Goal: Ask a question

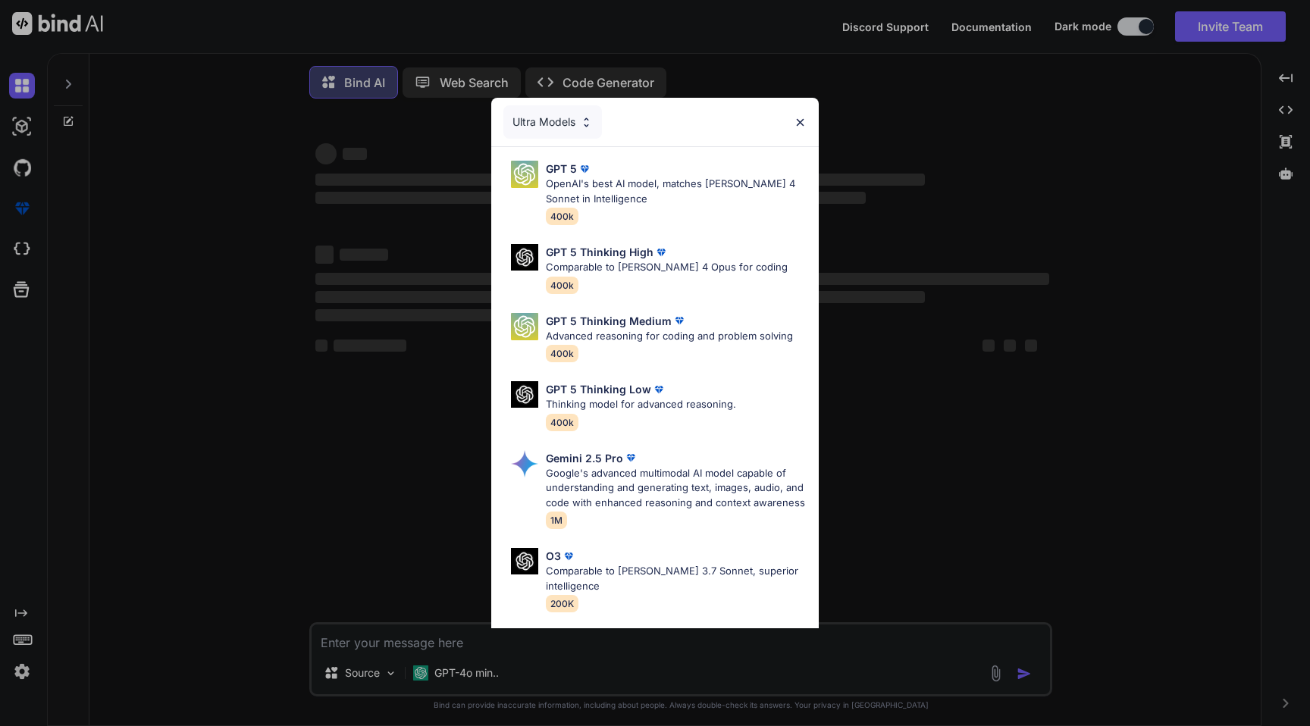
type textarea "x"
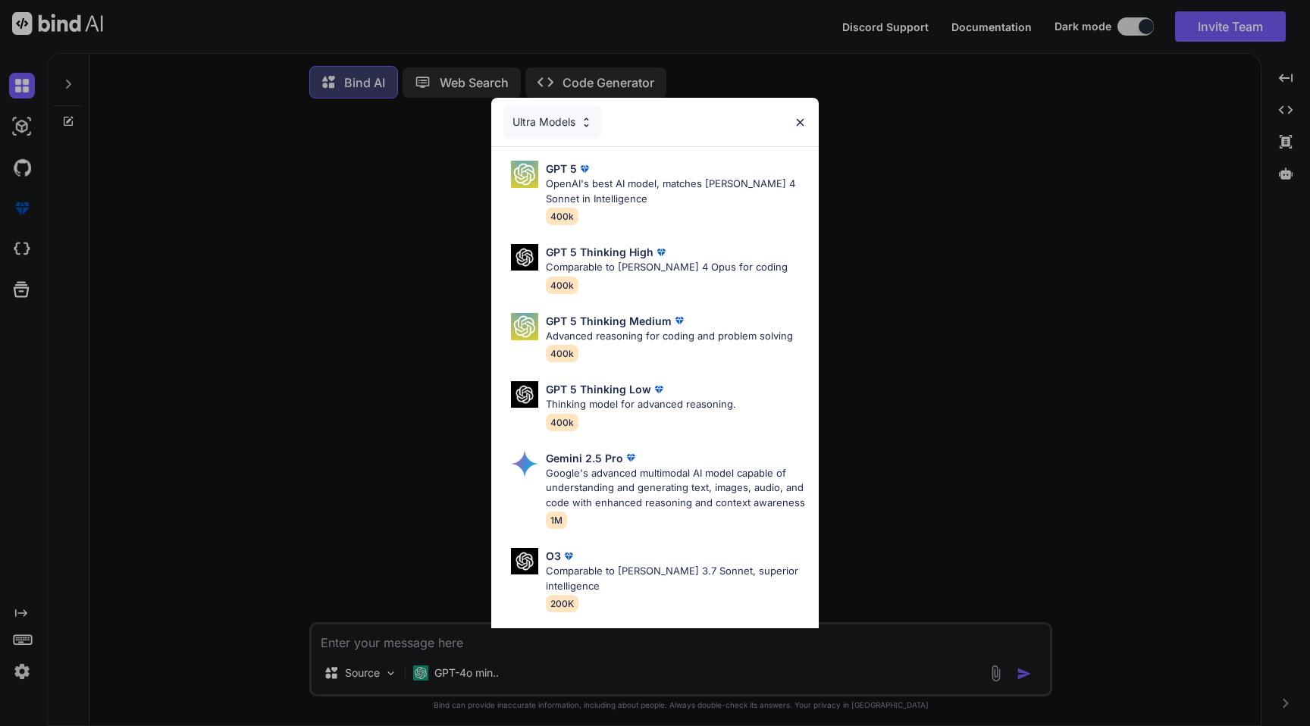
click at [808, 117] on div "Ultra Models" at bounding box center [654, 122] width 327 height 49
click at [800, 121] on img at bounding box center [800, 122] width 13 height 13
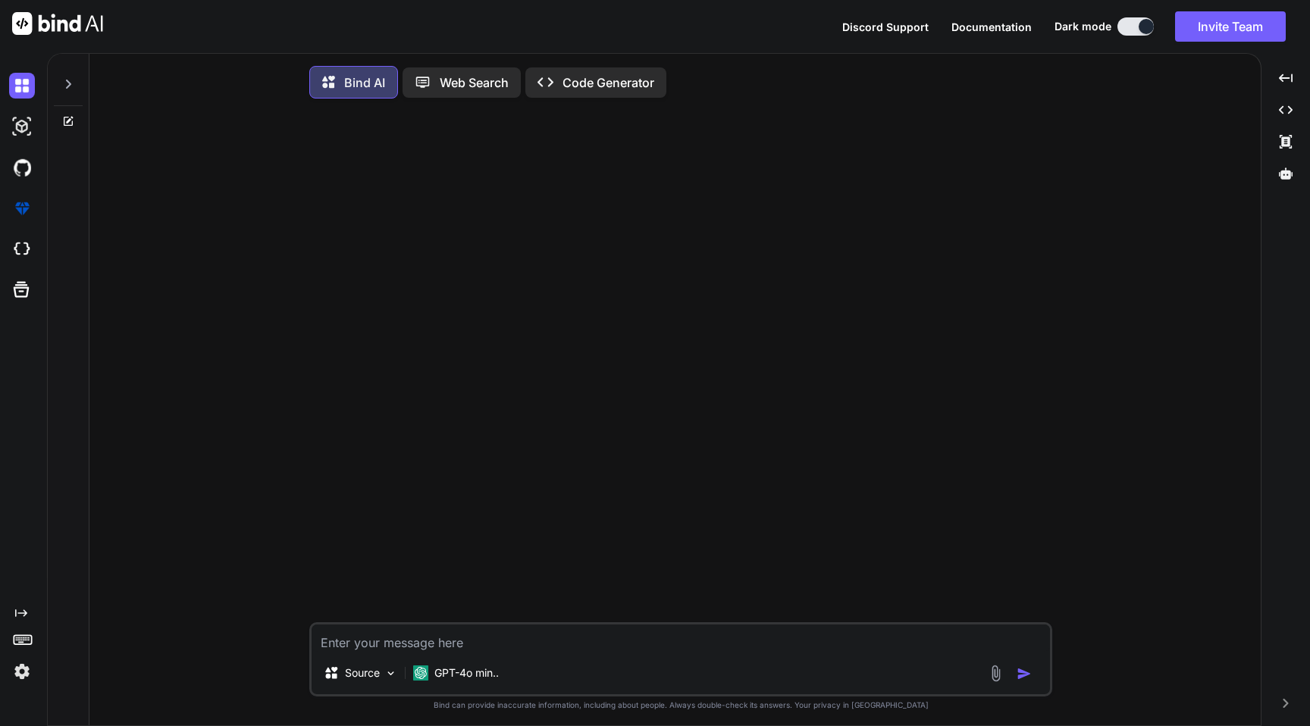
click at [24, 656] on div "Created with Pixso." at bounding box center [20, 645] width 41 height 77
click at [22, 670] on img at bounding box center [22, 672] width 26 height 26
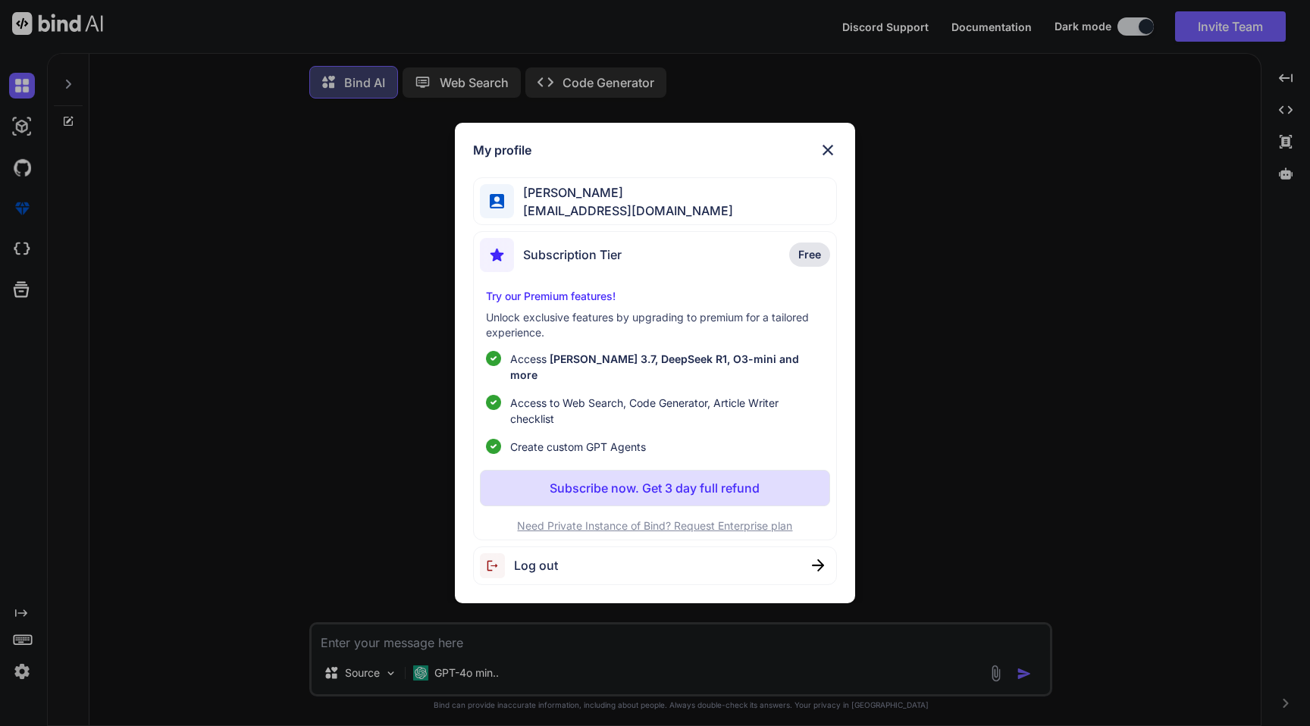
click at [829, 158] on img at bounding box center [828, 150] width 18 height 18
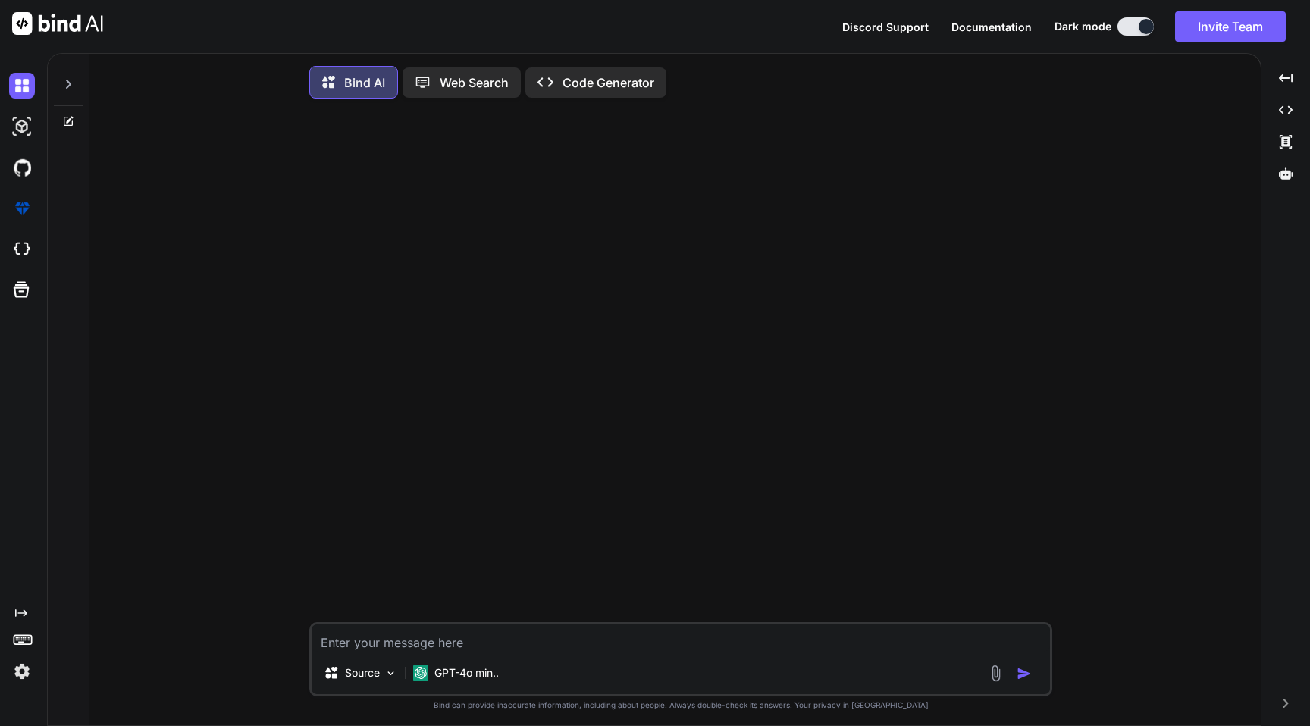
click at [21, 613] on icon at bounding box center [21, 613] width 12 height 8
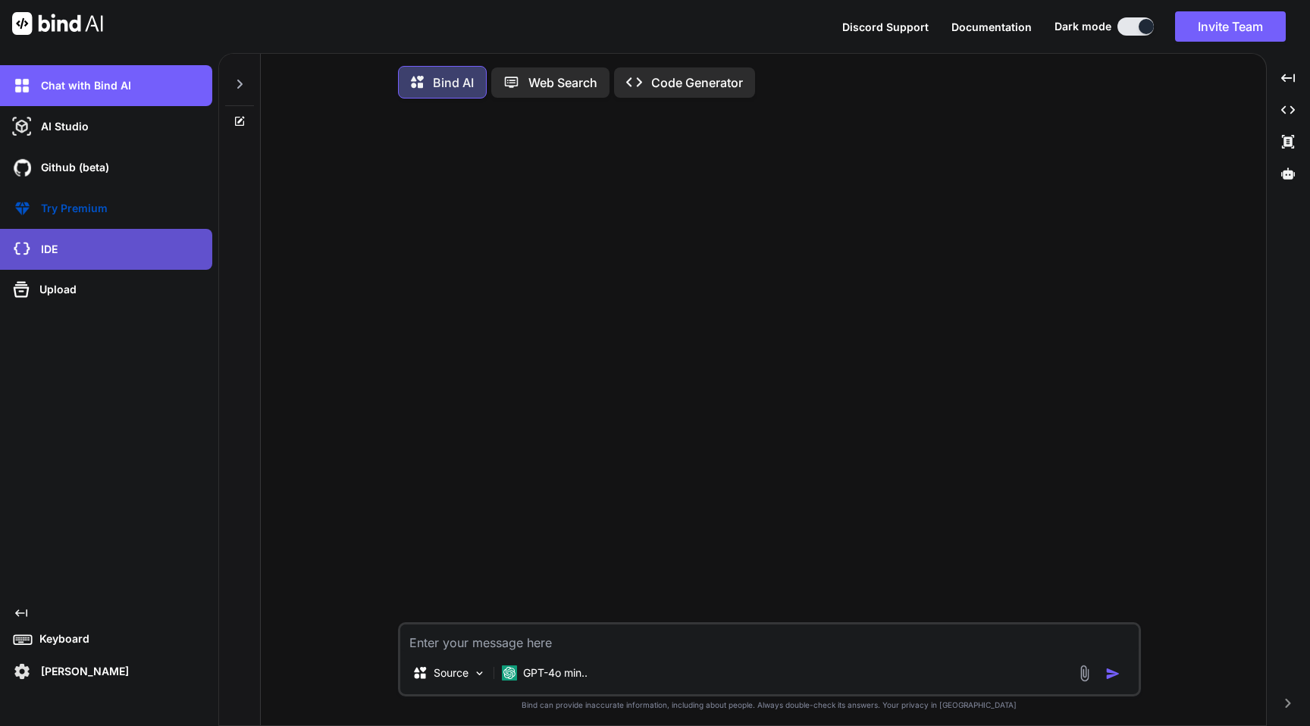
click at [55, 258] on div "IDE" at bounding box center [110, 250] width 203 height 26
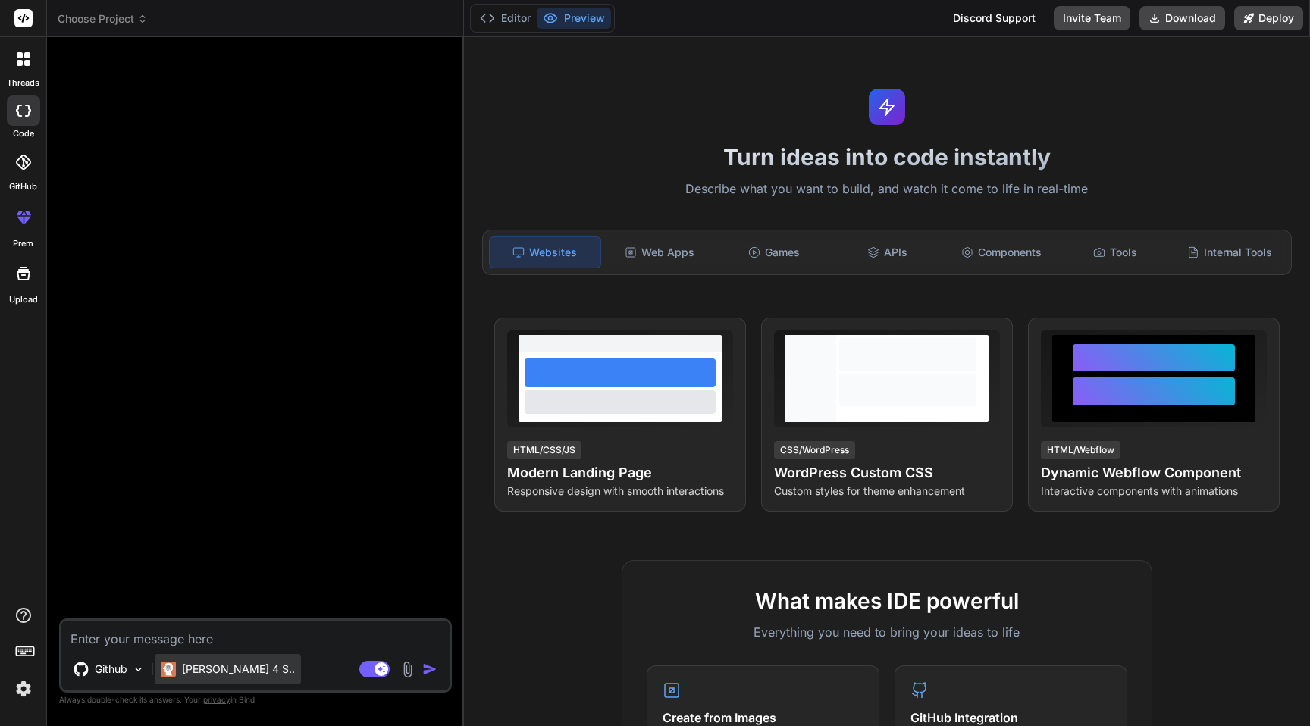
click at [210, 666] on p "Claude 4 S.." at bounding box center [238, 669] width 113 height 15
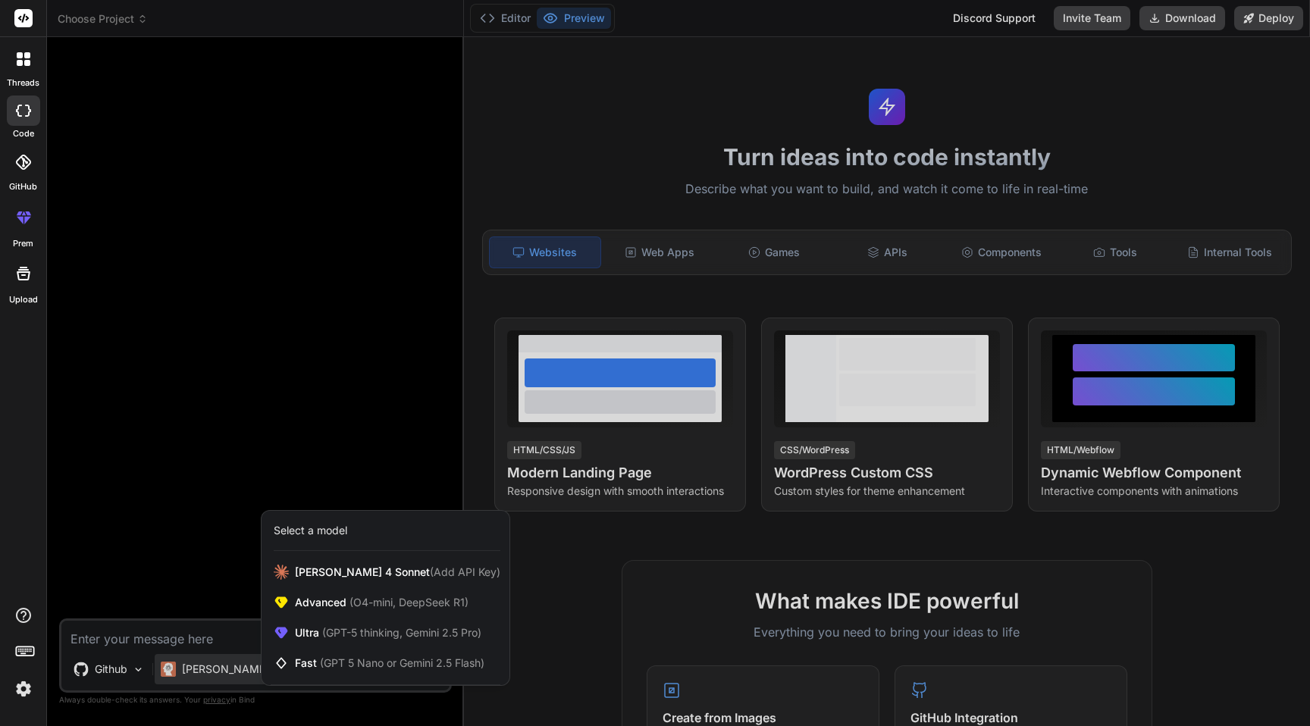
click at [387, 461] on div at bounding box center [655, 363] width 1310 height 726
type textarea "x"
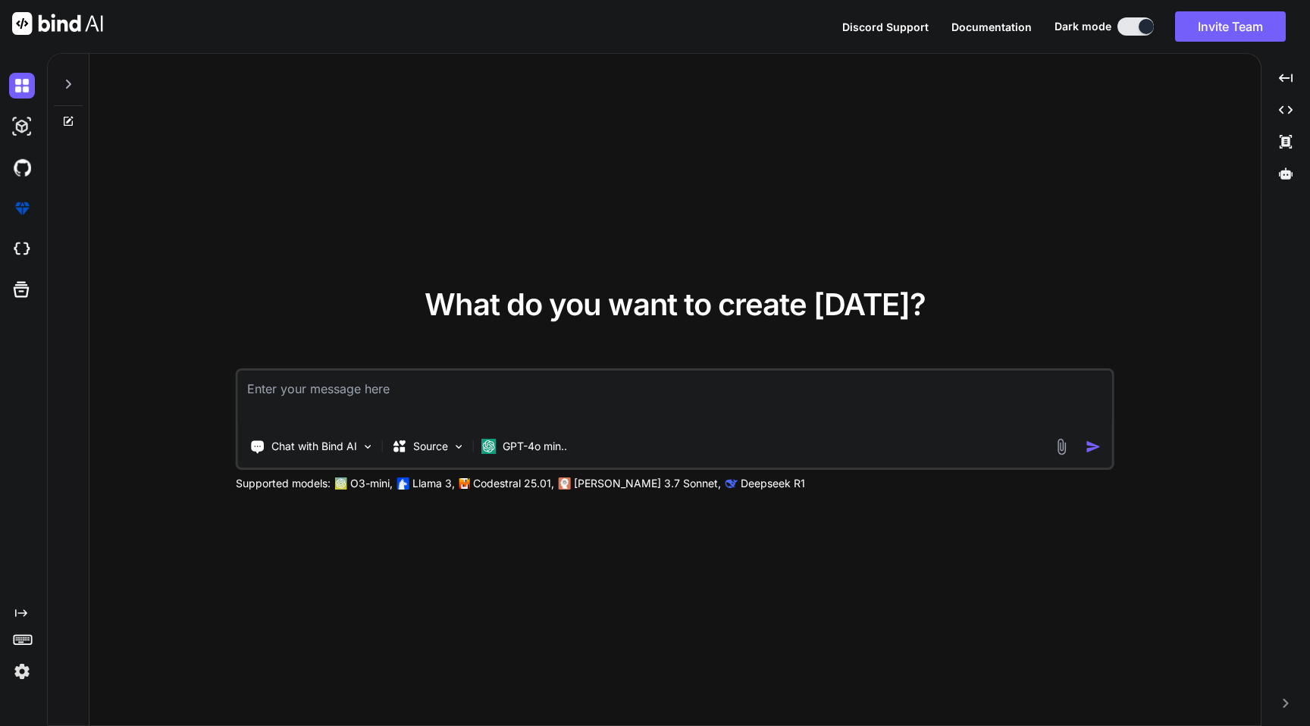
click at [16, 669] on img at bounding box center [22, 672] width 26 height 26
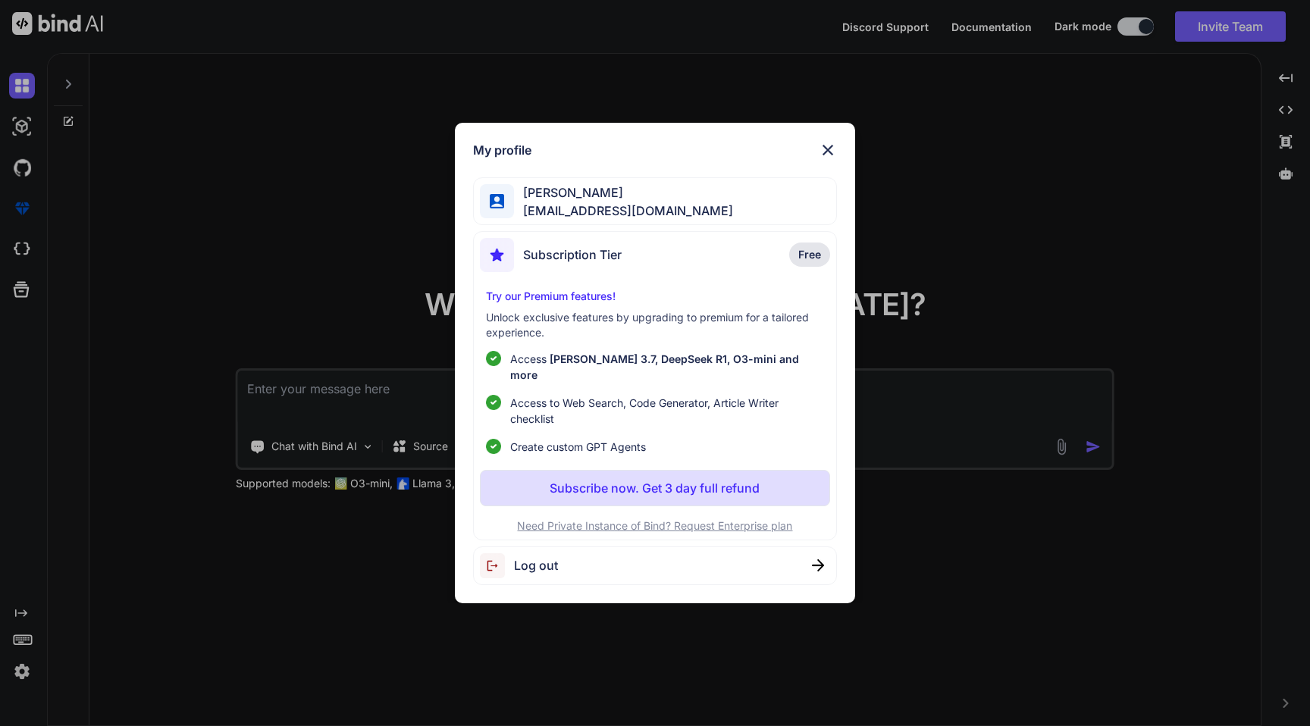
click at [622, 547] on div "Log out" at bounding box center [655, 566] width 364 height 39
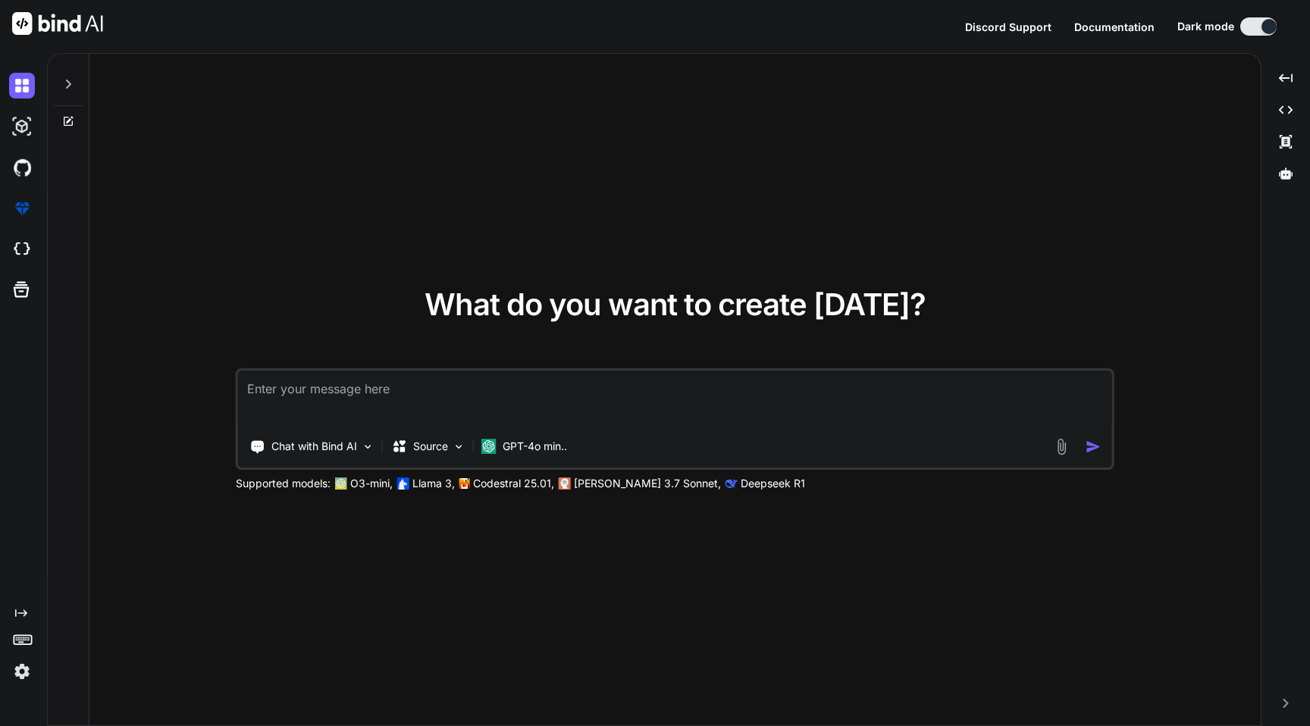
type textarea "x"
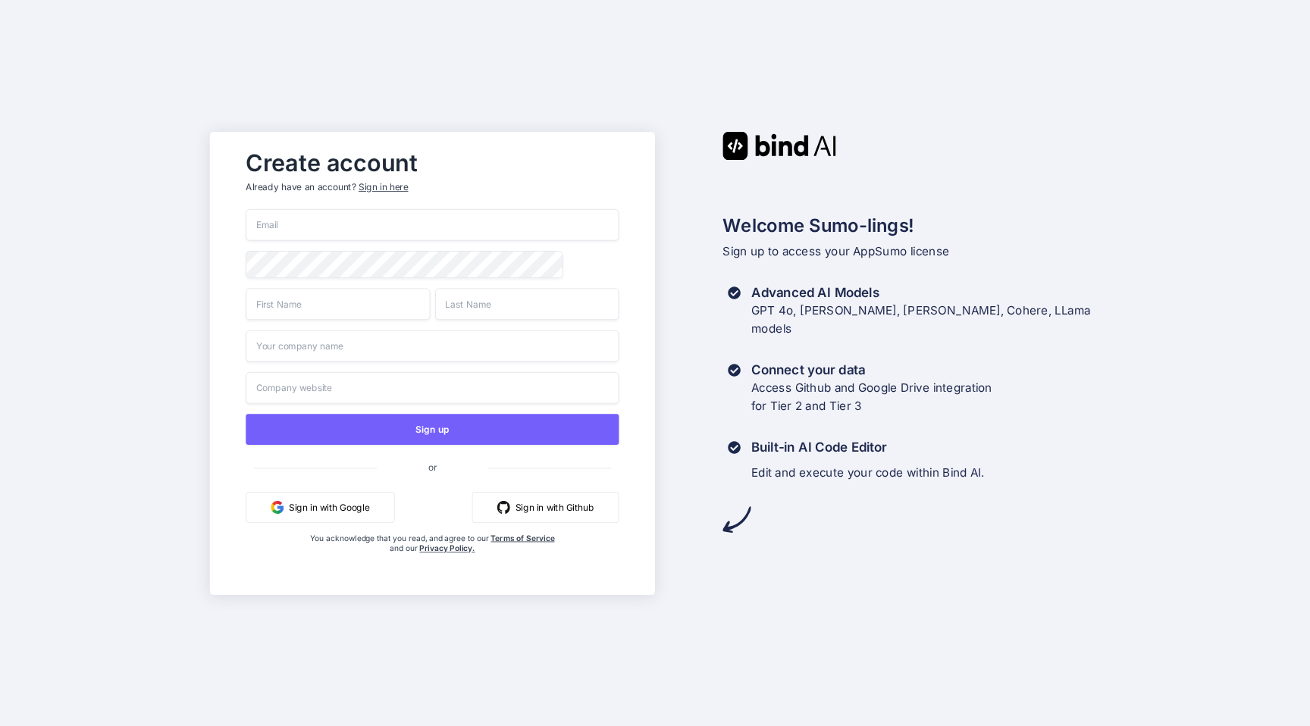
click at [333, 509] on button "Sign in with Google" at bounding box center [320, 506] width 149 height 31
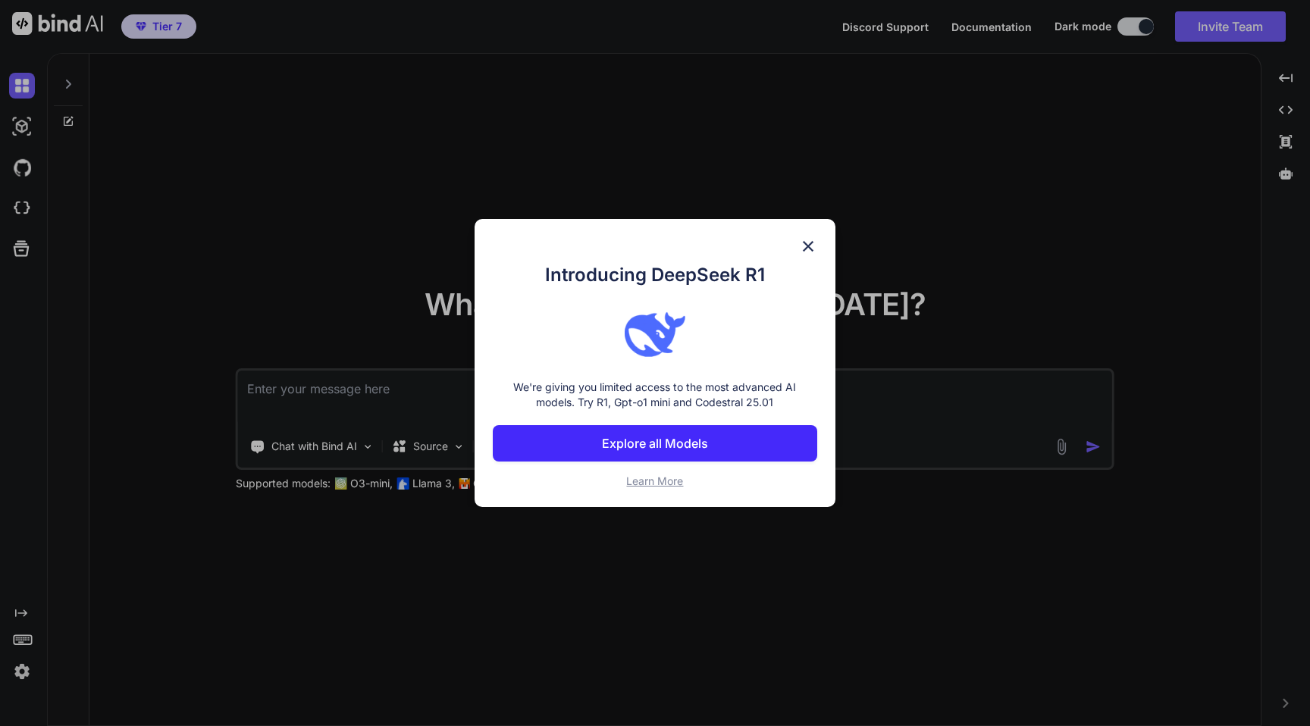
click at [643, 444] on p "Explore all Models" at bounding box center [655, 443] width 106 height 18
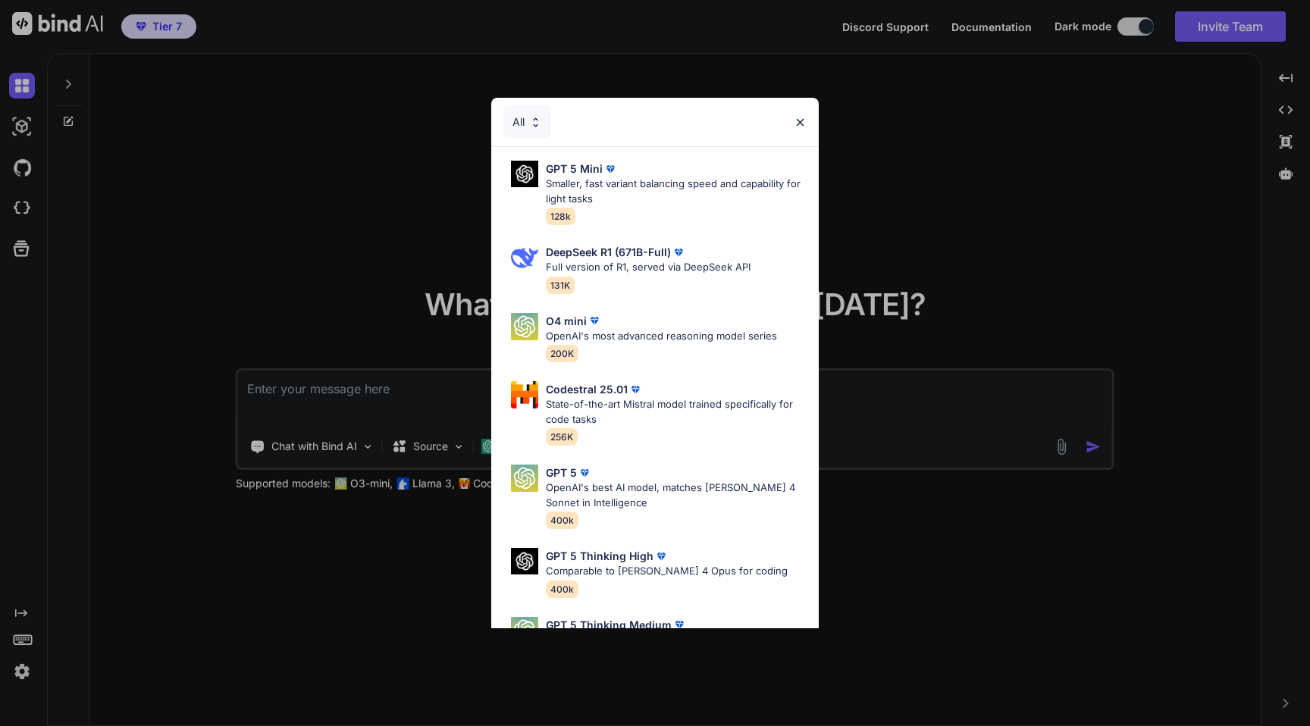
click at [799, 122] on img at bounding box center [800, 122] width 13 height 13
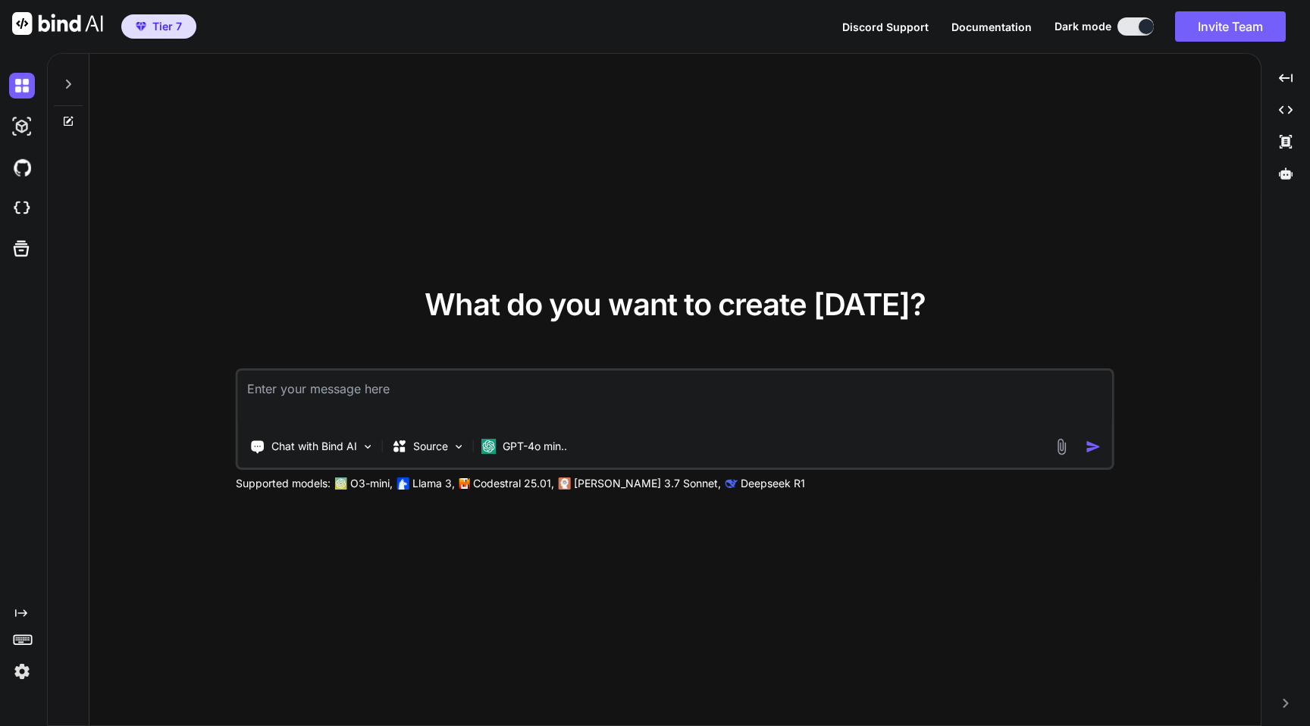
click at [22, 666] on img at bounding box center [22, 672] width 26 height 26
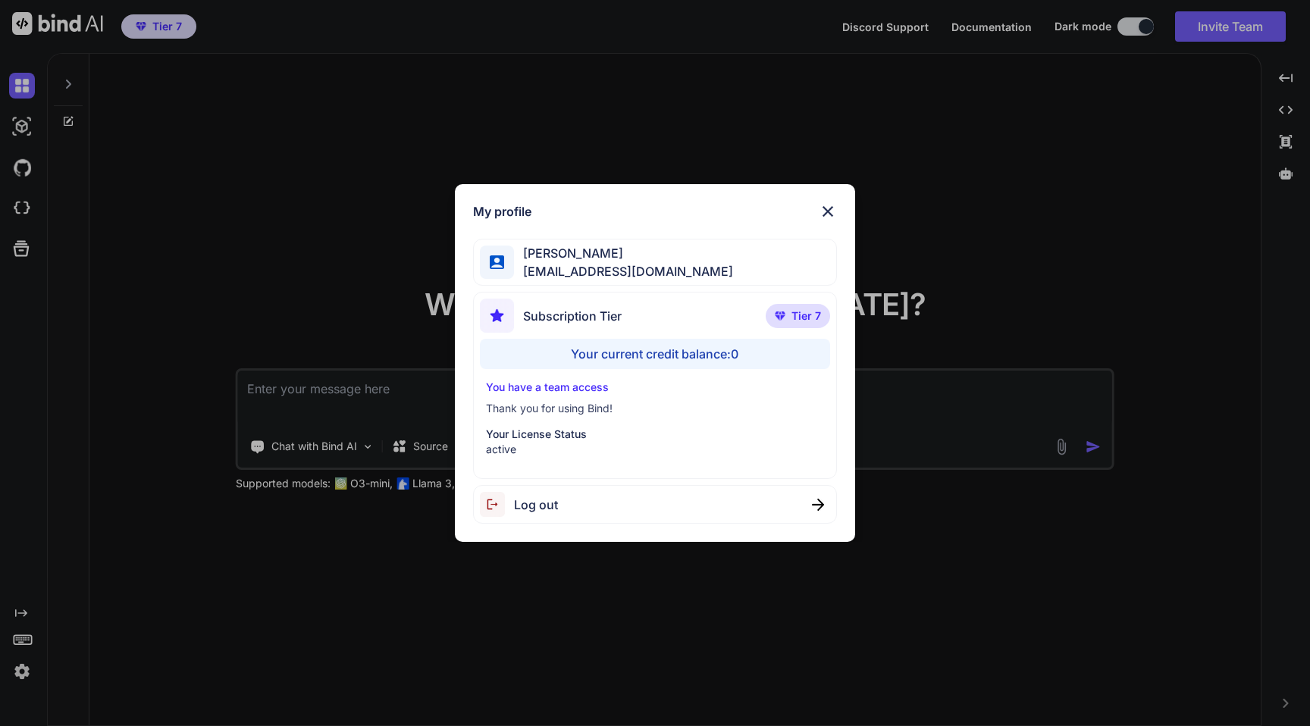
click at [641, 357] on div "Your current credit balance: 0" at bounding box center [655, 354] width 350 height 30
click at [832, 208] on img at bounding box center [828, 211] width 18 height 18
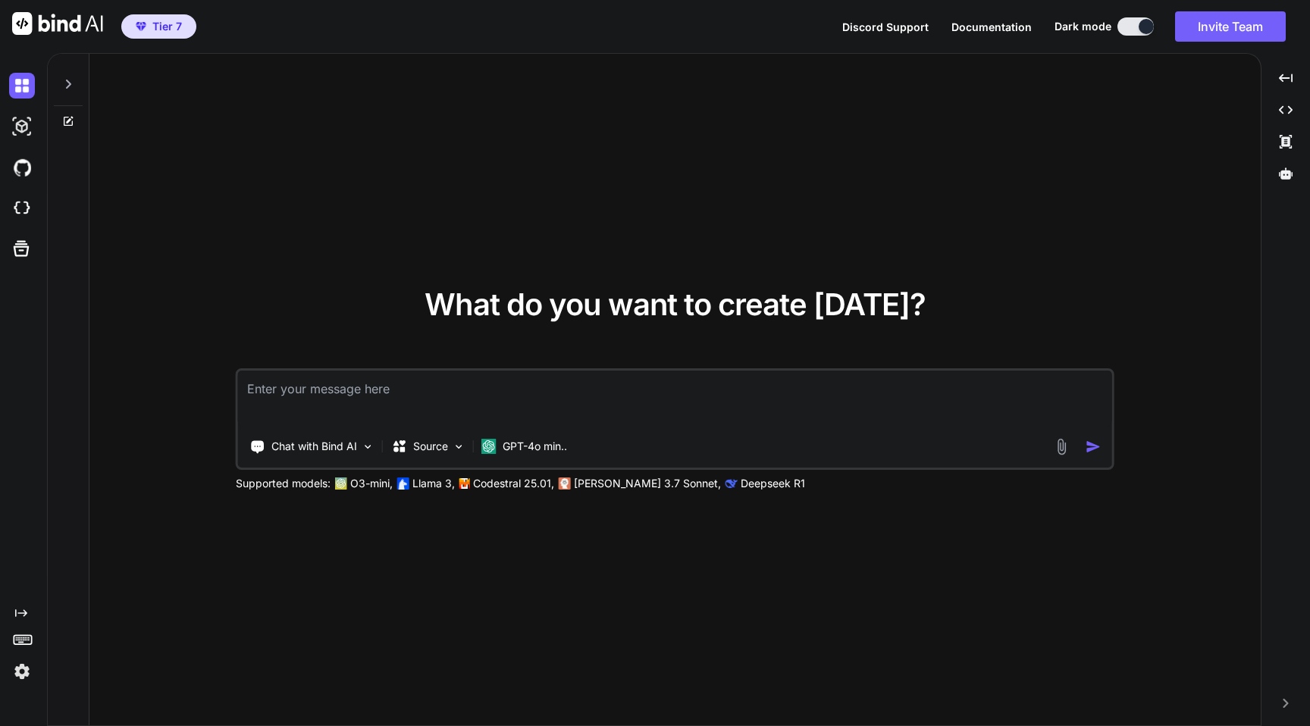
click at [77, 66] on div at bounding box center [68, 80] width 29 height 52
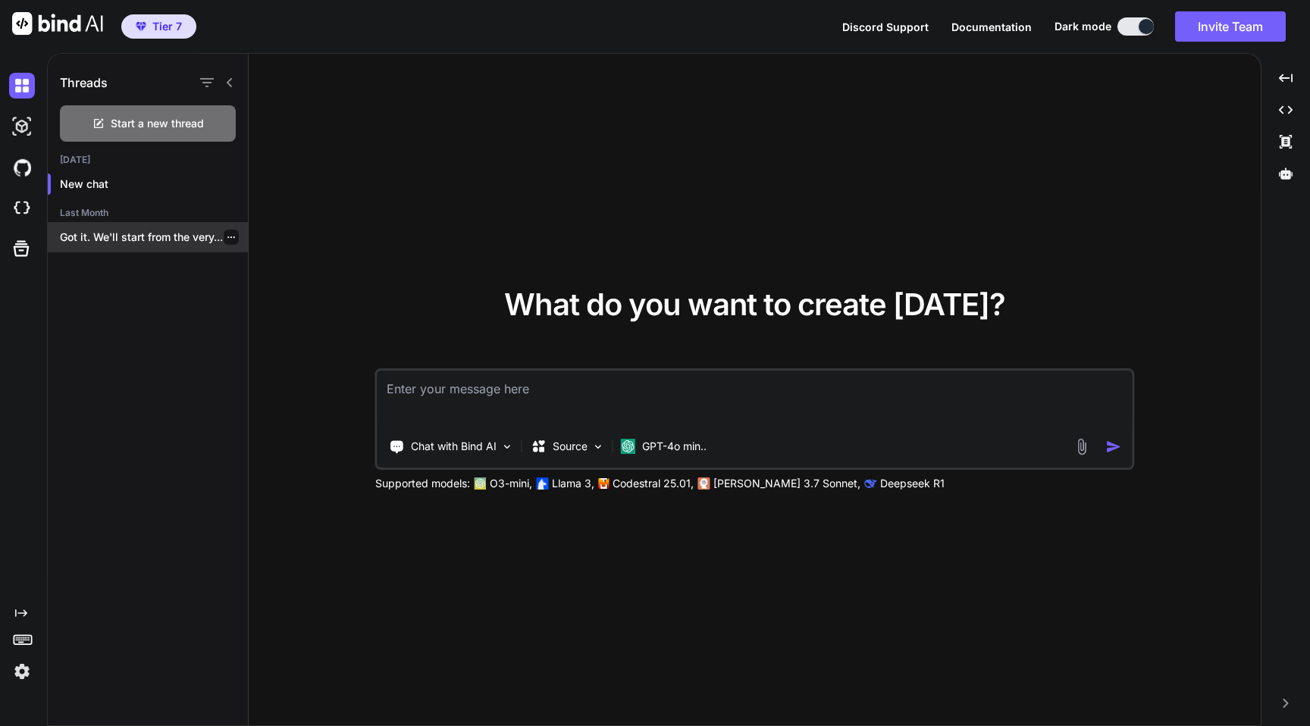
click at [155, 236] on p "Got it. We'll start from the very..." at bounding box center [154, 237] width 188 height 15
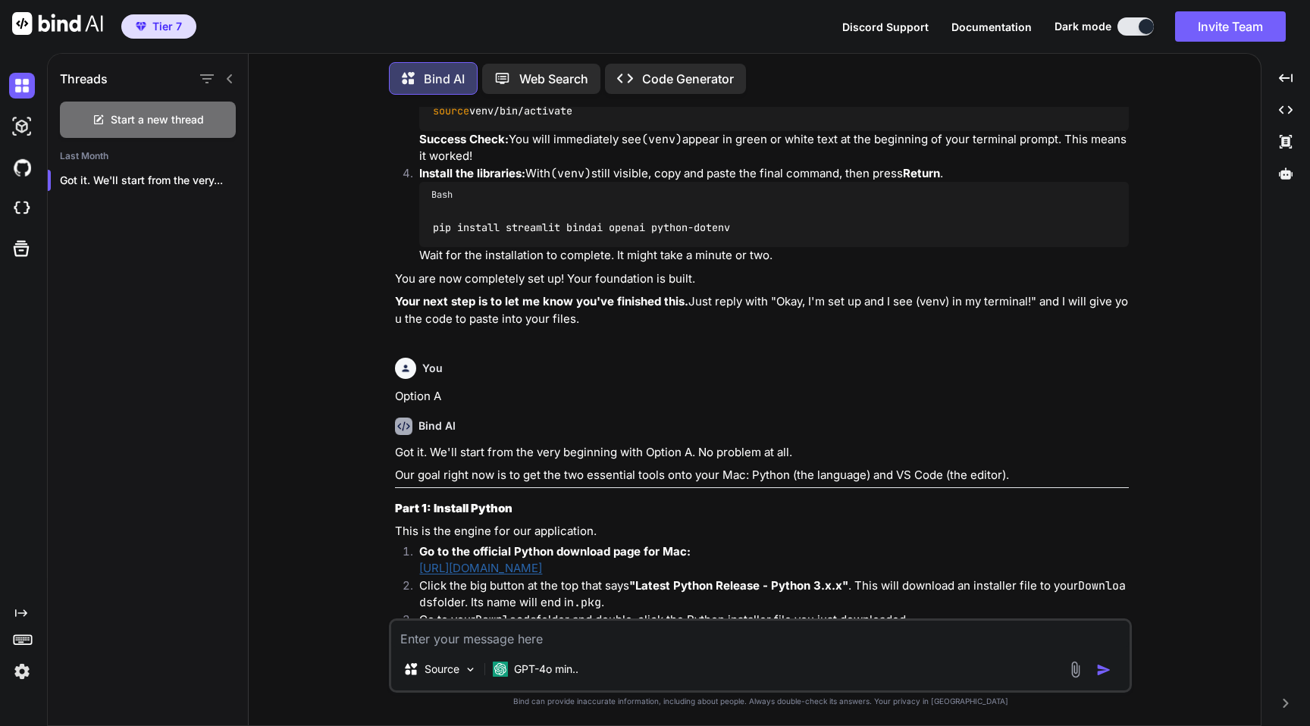
scroll to position [5917, 0]
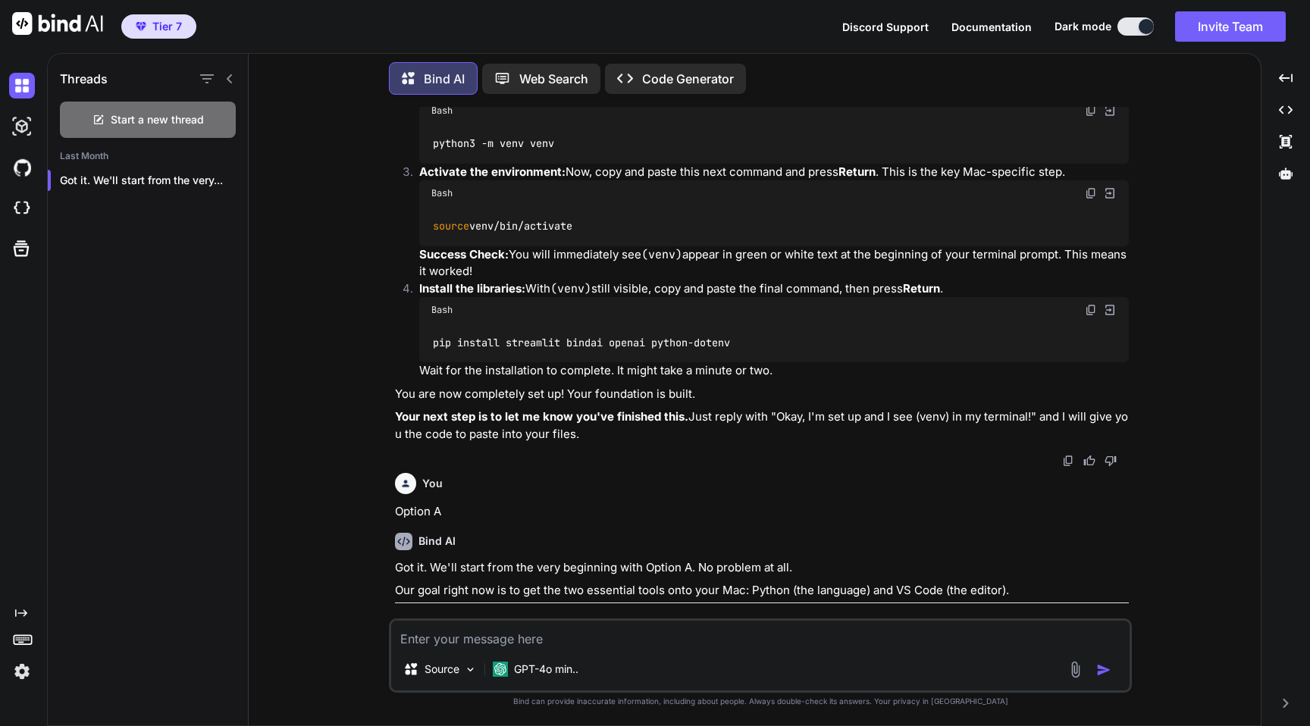
click at [17, 663] on img at bounding box center [22, 672] width 26 height 26
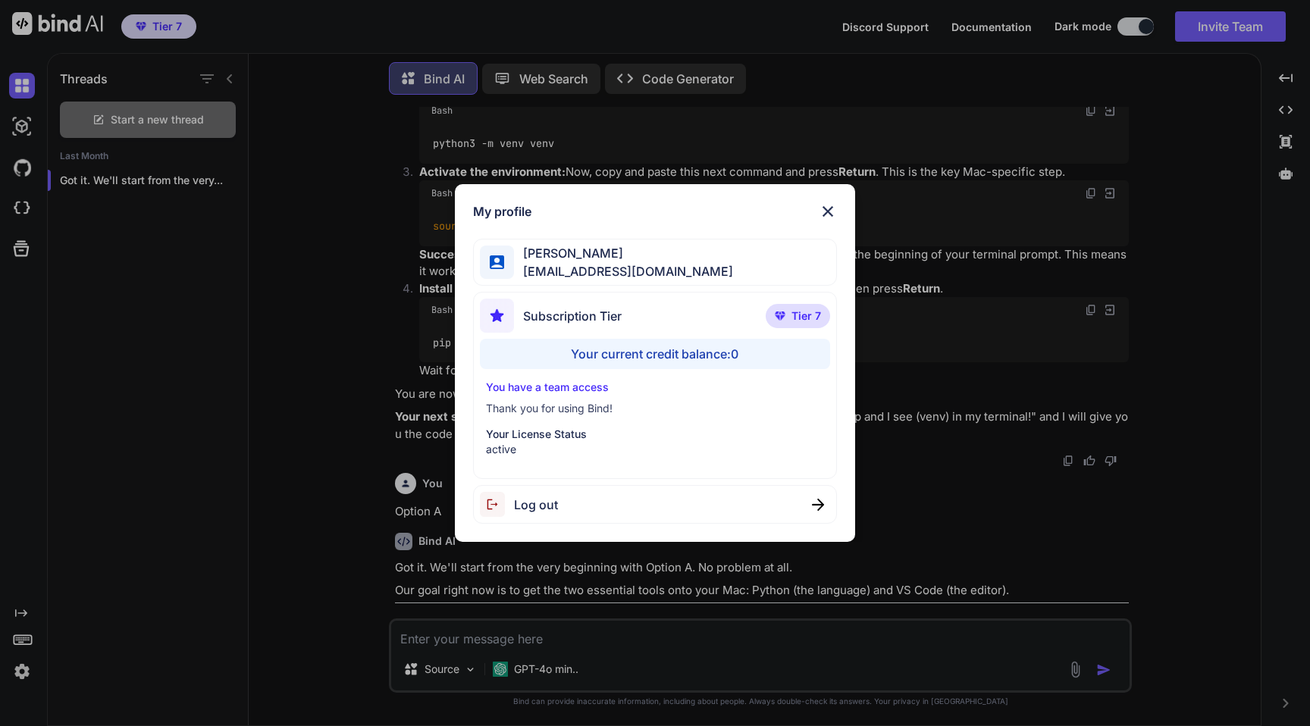
click at [342, 306] on div "My profile Kevin Chan kevinhpchan@gmail.com Subscription Tier Tier 7 Your curre…" at bounding box center [655, 363] width 1310 height 726
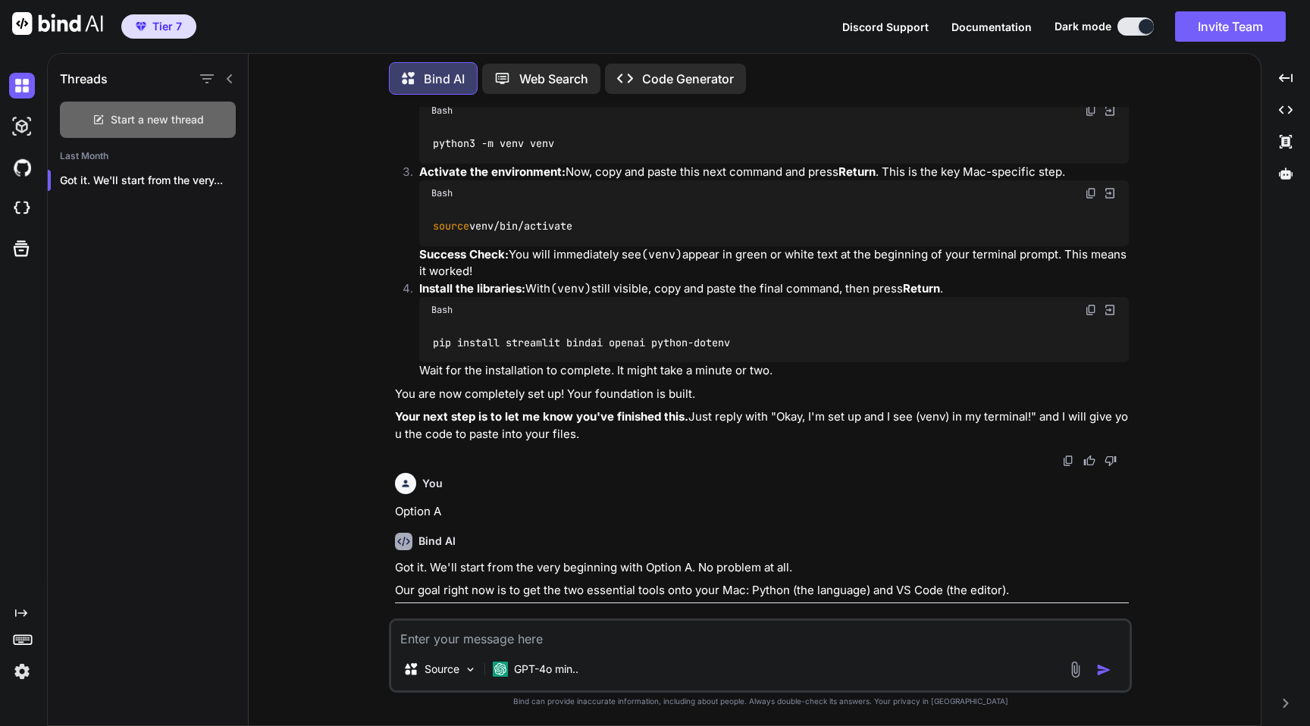
click at [158, 112] on span "Start a new thread" at bounding box center [157, 119] width 93 height 15
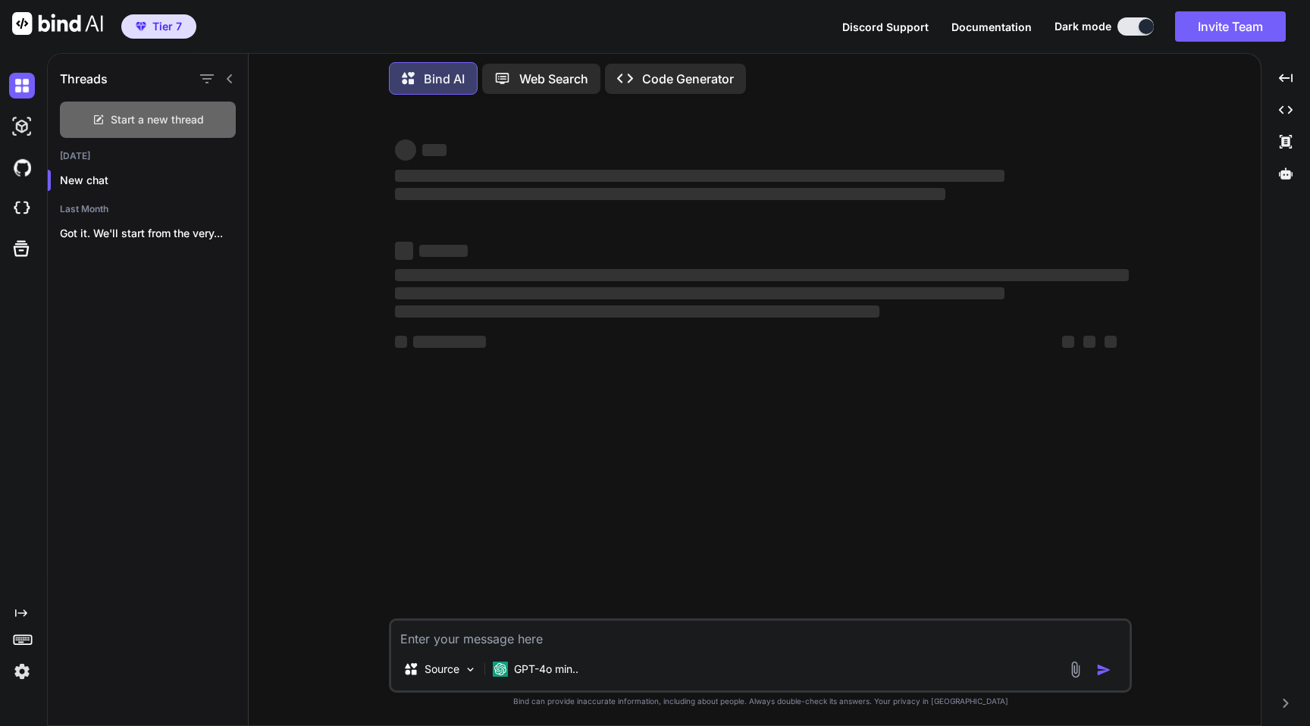
scroll to position [0, 0]
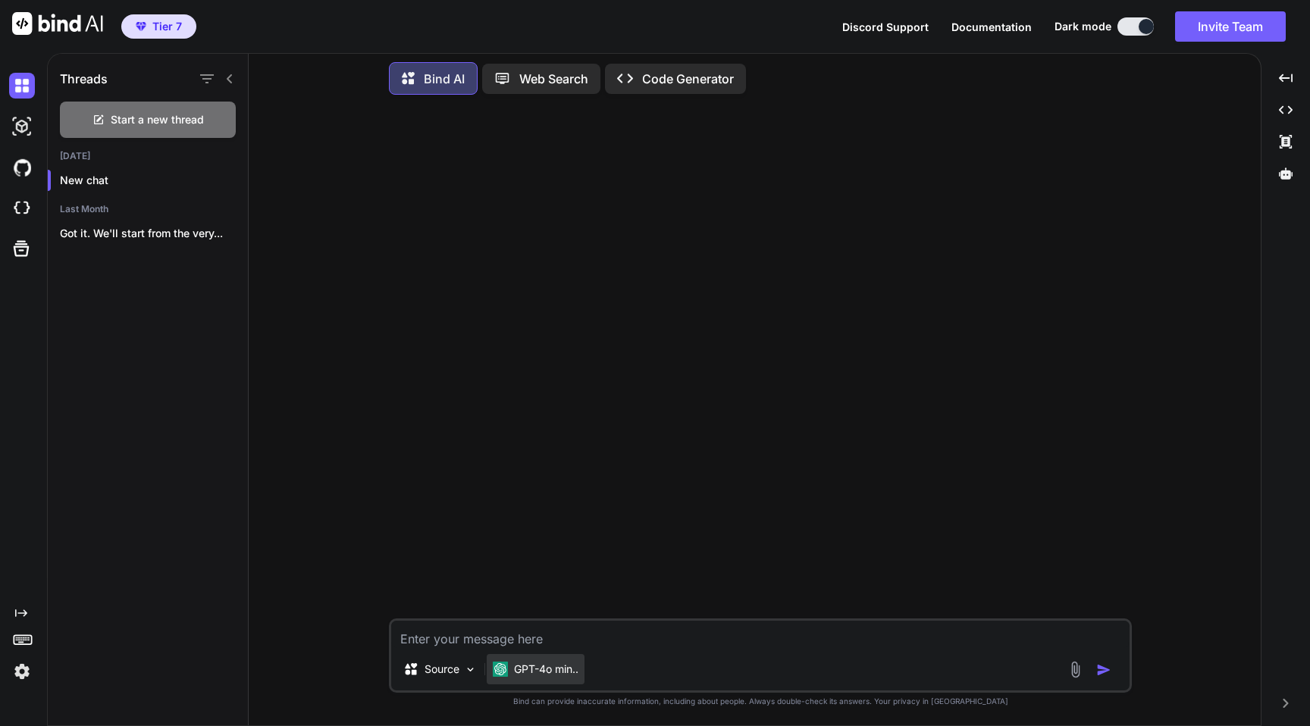
click at [554, 669] on p "GPT-4o min.." at bounding box center [546, 669] width 64 height 15
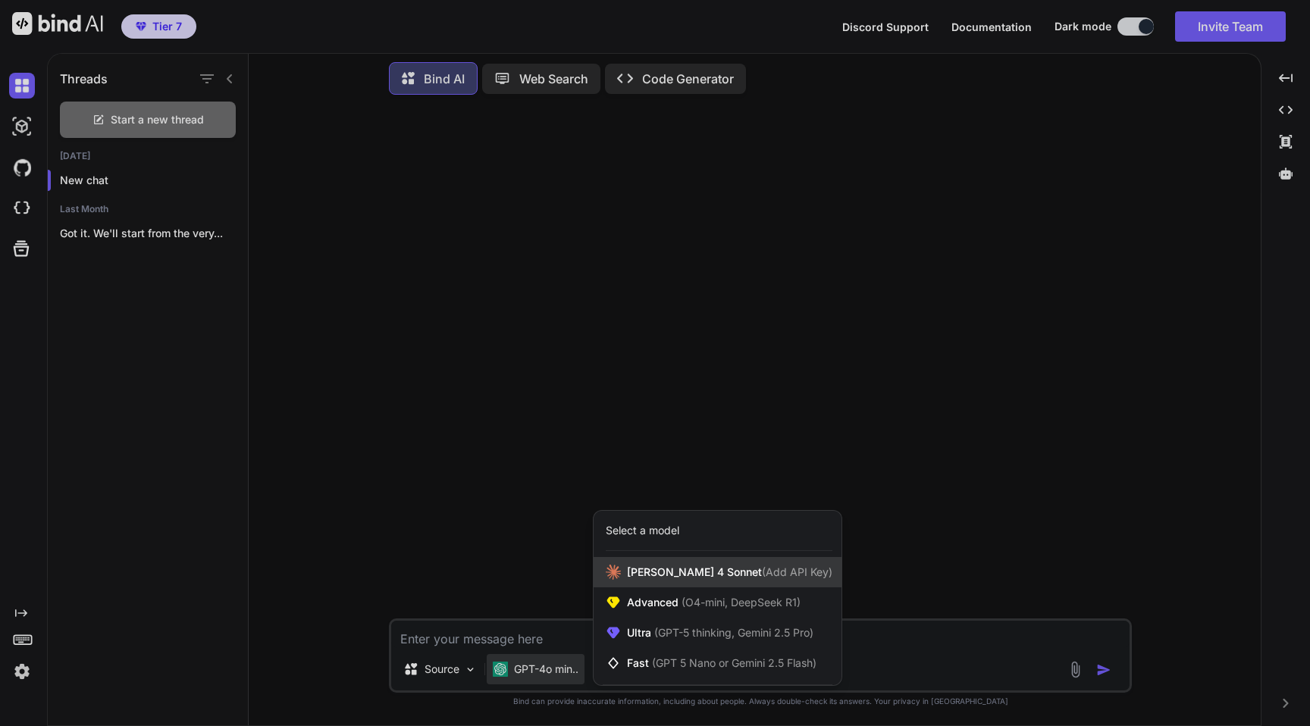
click at [779, 575] on span "(Add API Key)" at bounding box center [797, 572] width 70 height 13
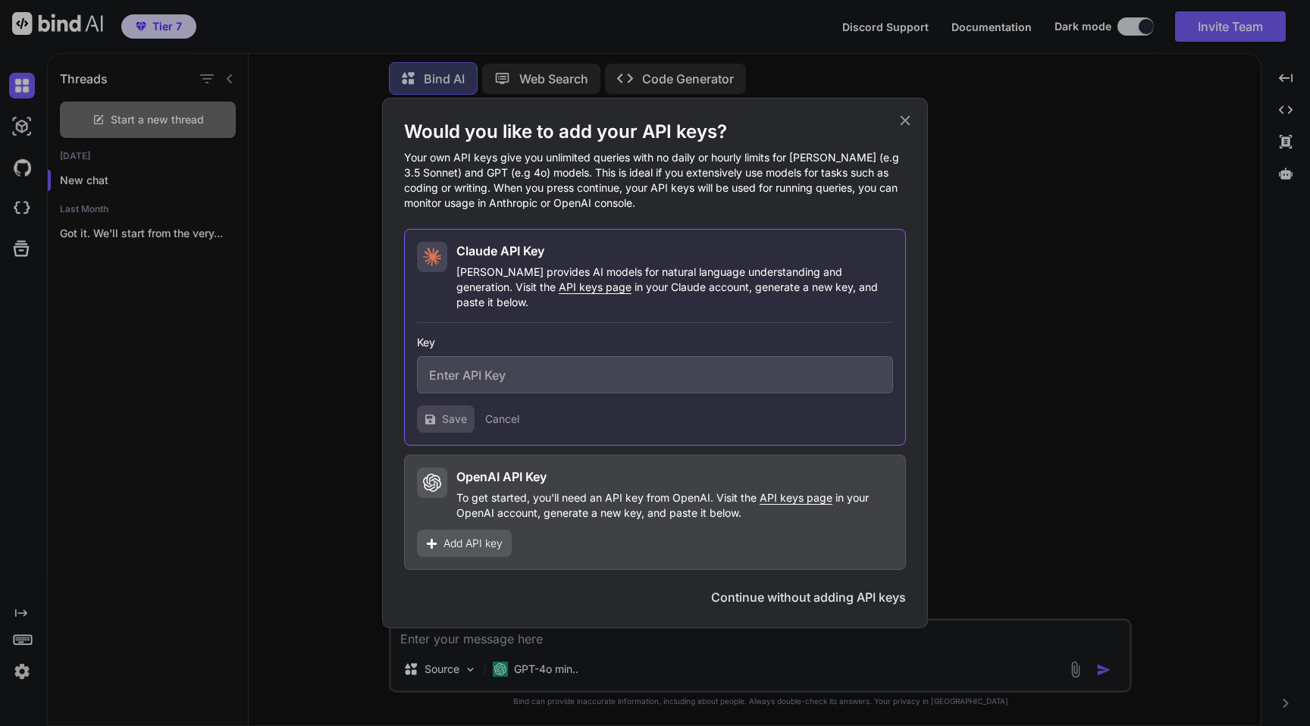
click at [909, 121] on icon at bounding box center [905, 120] width 17 height 17
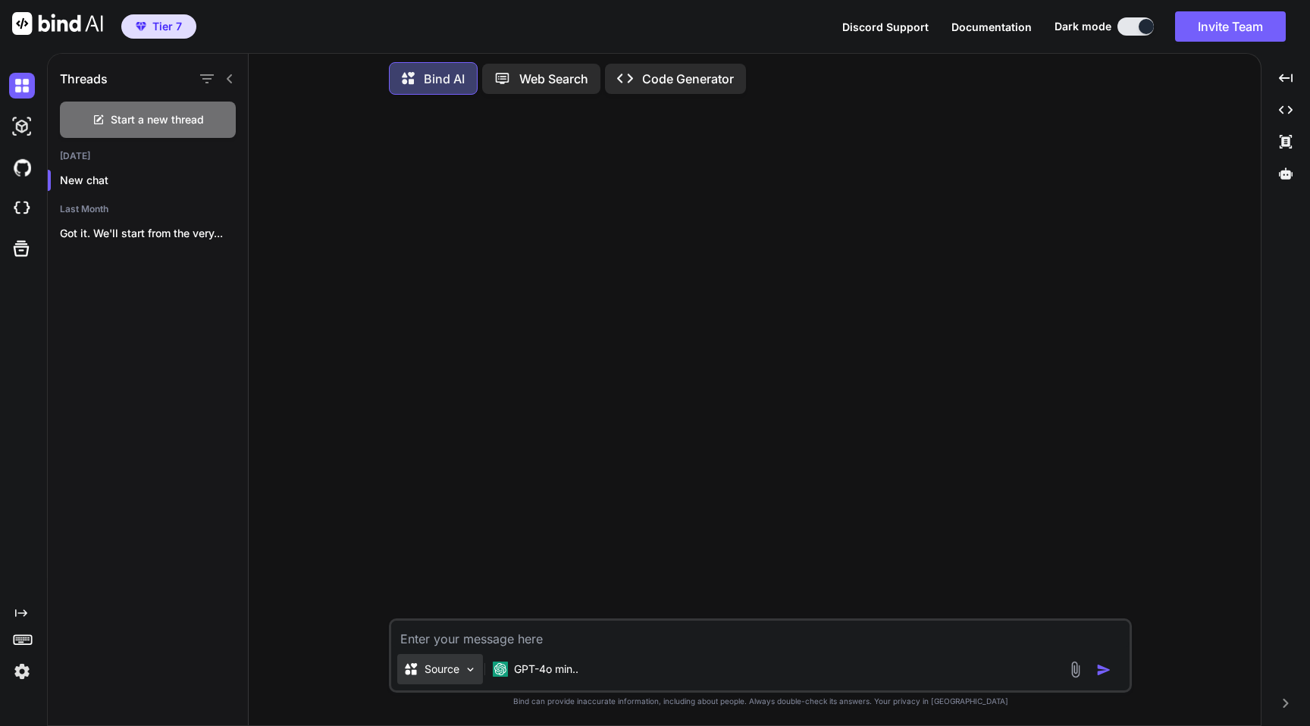
click at [463, 675] on div "Source" at bounding box center [440, 669] width 86 height 30
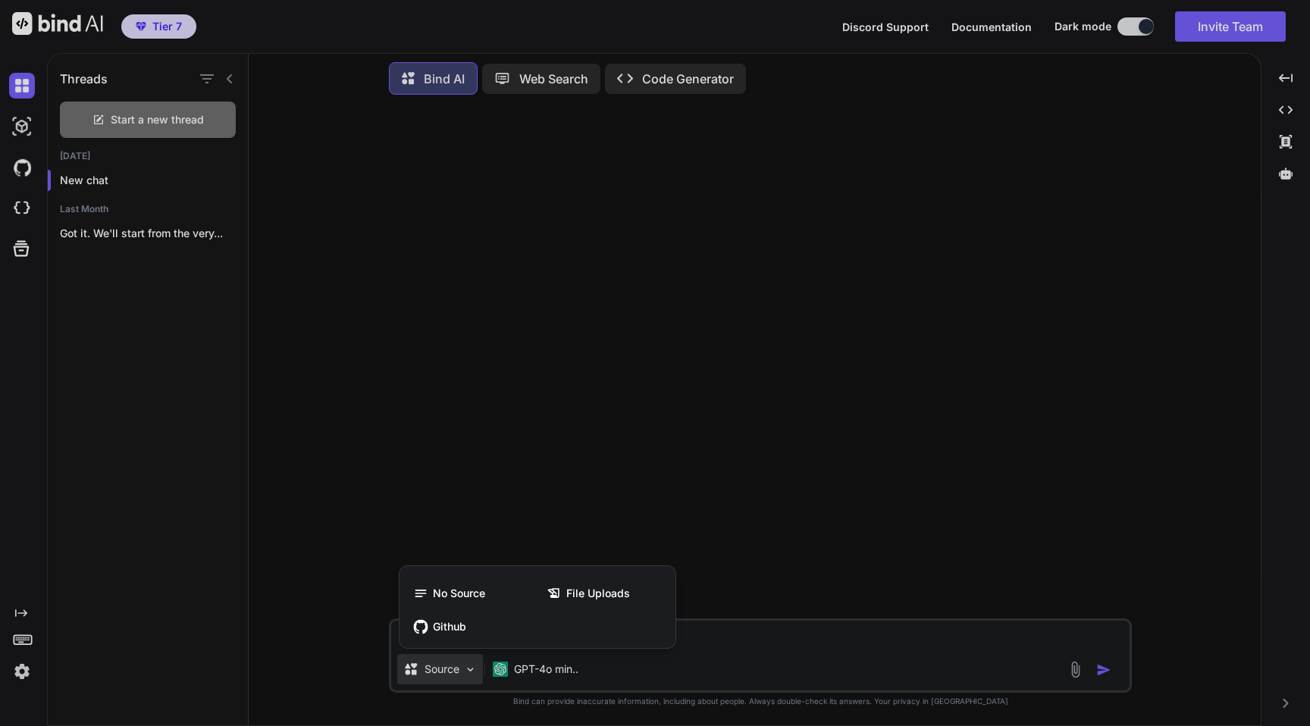
click at [518, 672] on div at bounding box center [655, 363] width 1310 height 726
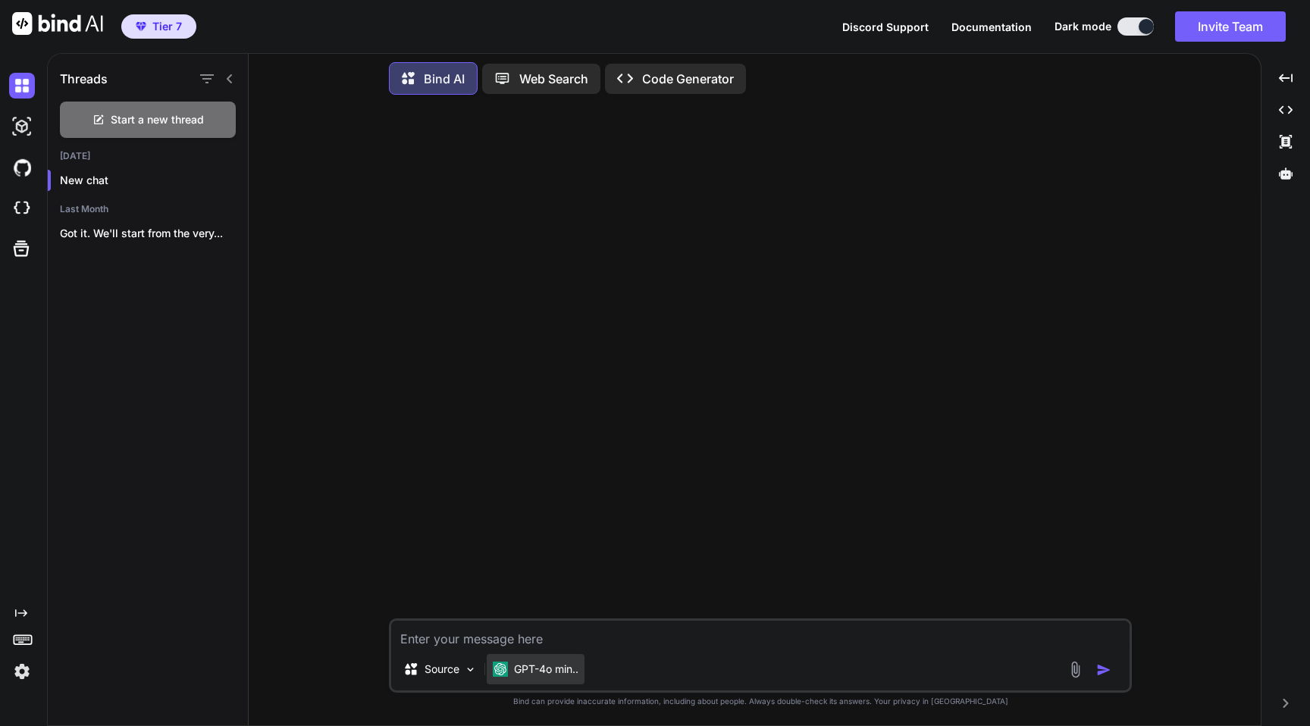
click at [534, 672] on p "GPT-4o min.." at bounding box center [546, 669] width 64 height 15
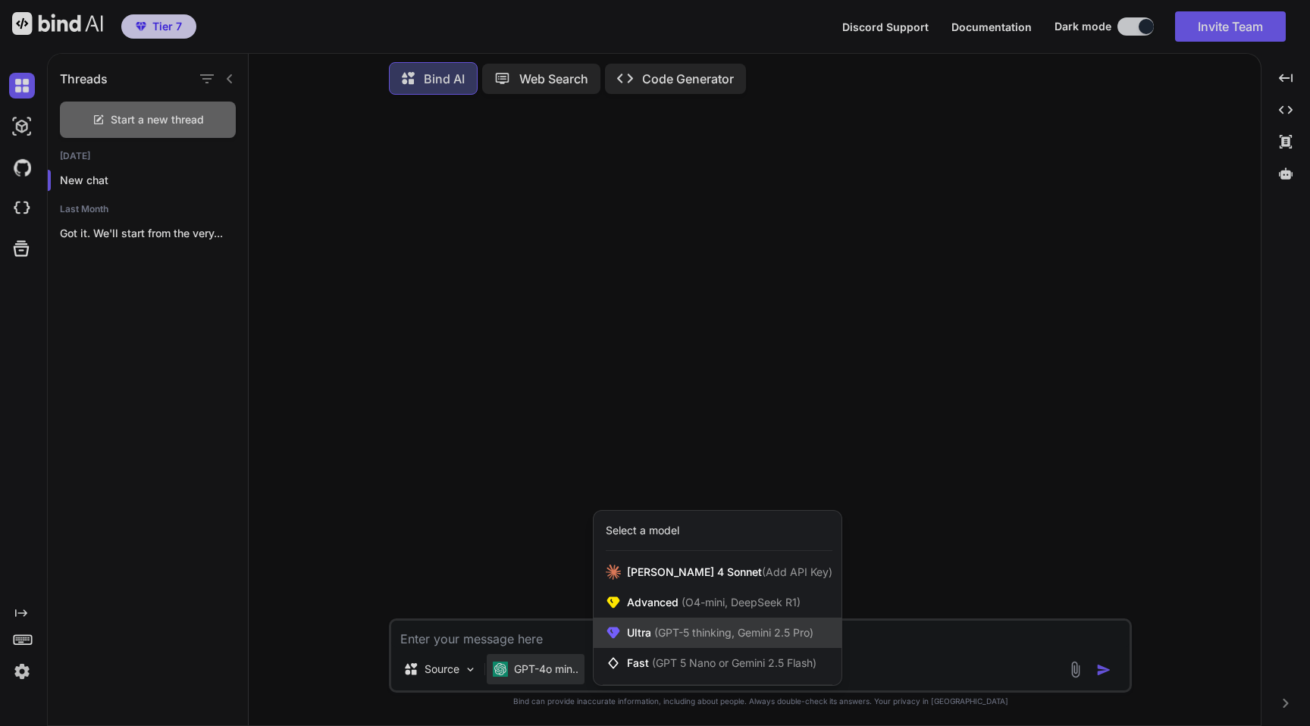
click at [642, 637] on span "Ultra (GPT-5 thinking, Gemini 2.5 Pro)" at bounding box center [720, 632] width 186 height 15
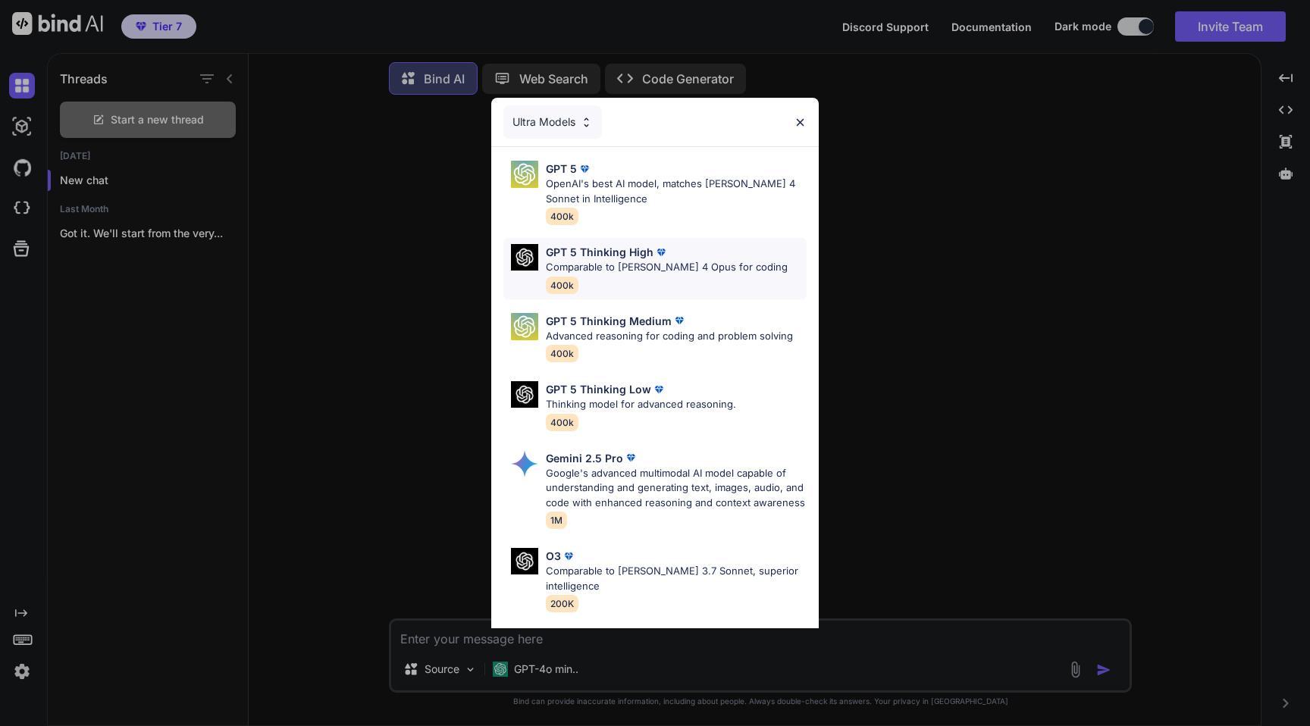
click at [691, 275] on div "GPT 5 Thinking High Comparable to Claude 4 Opus for coding 400k" at bounding box center [667, 268] width 242 height 49
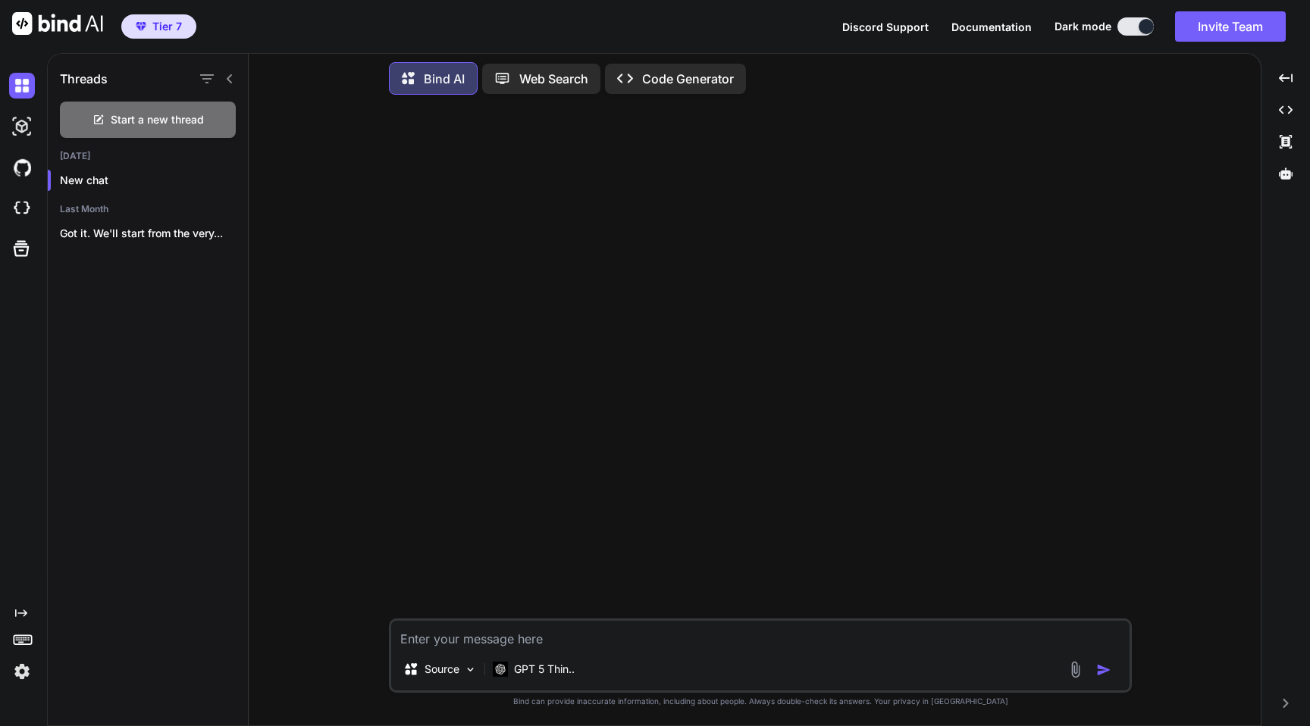
click at [546, 646] on textarea at bounding box center [760, 634] width 738 height 27
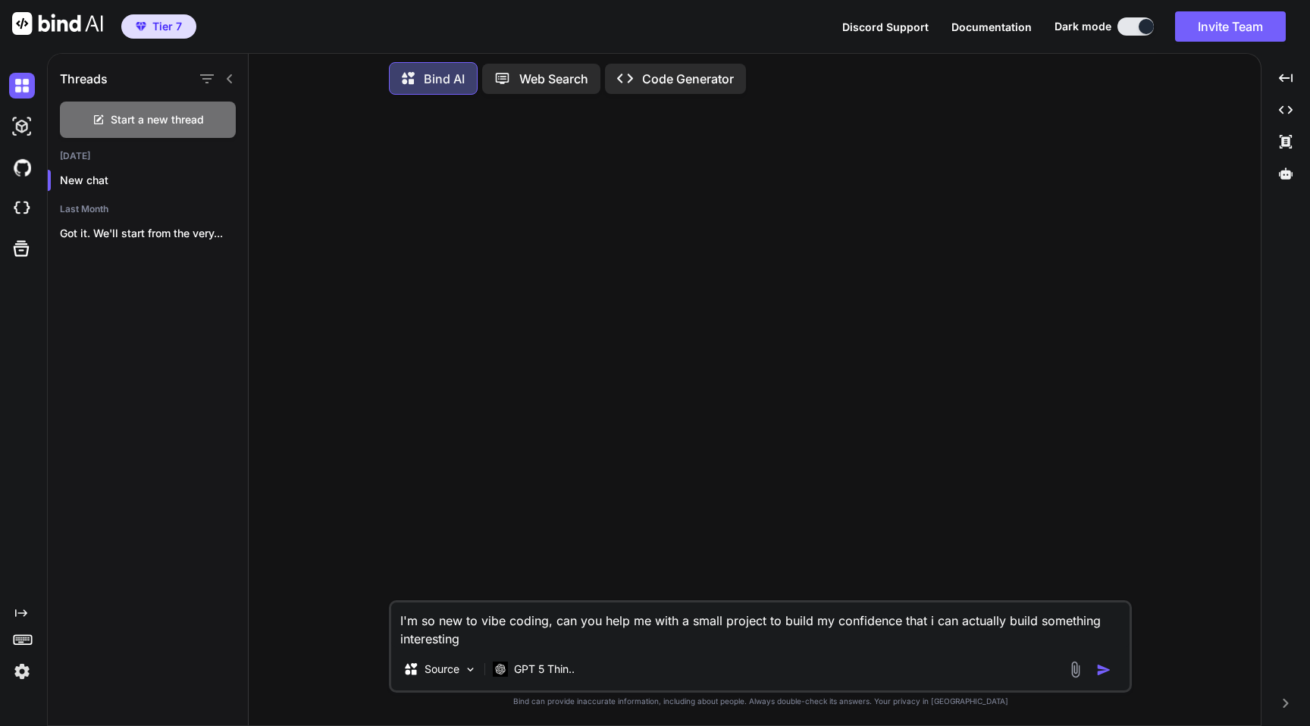
type textarea "I'm so new to vibe coding, can you help me with a small project to build my con…"
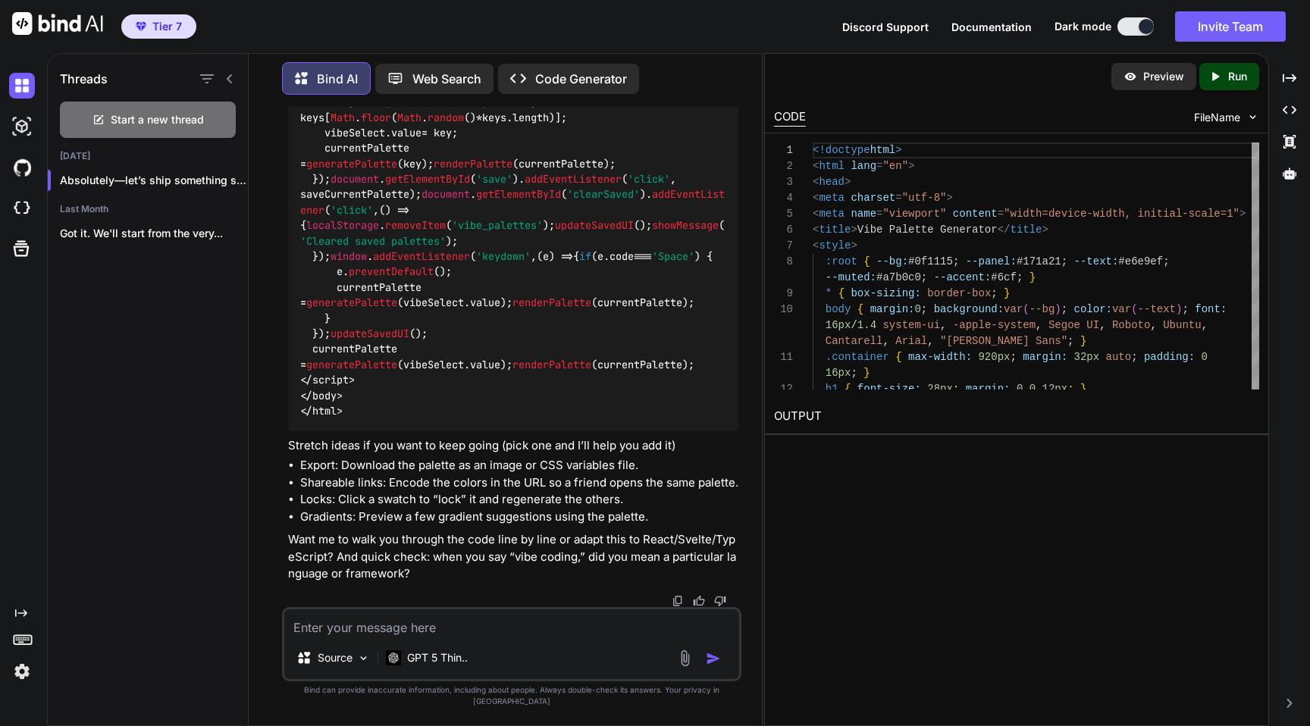
scroll to position [5589, 0]
type textarea "n"
click at [436, 80] on p "Web Search" at bounding box center [446, 79] width 69 height 18
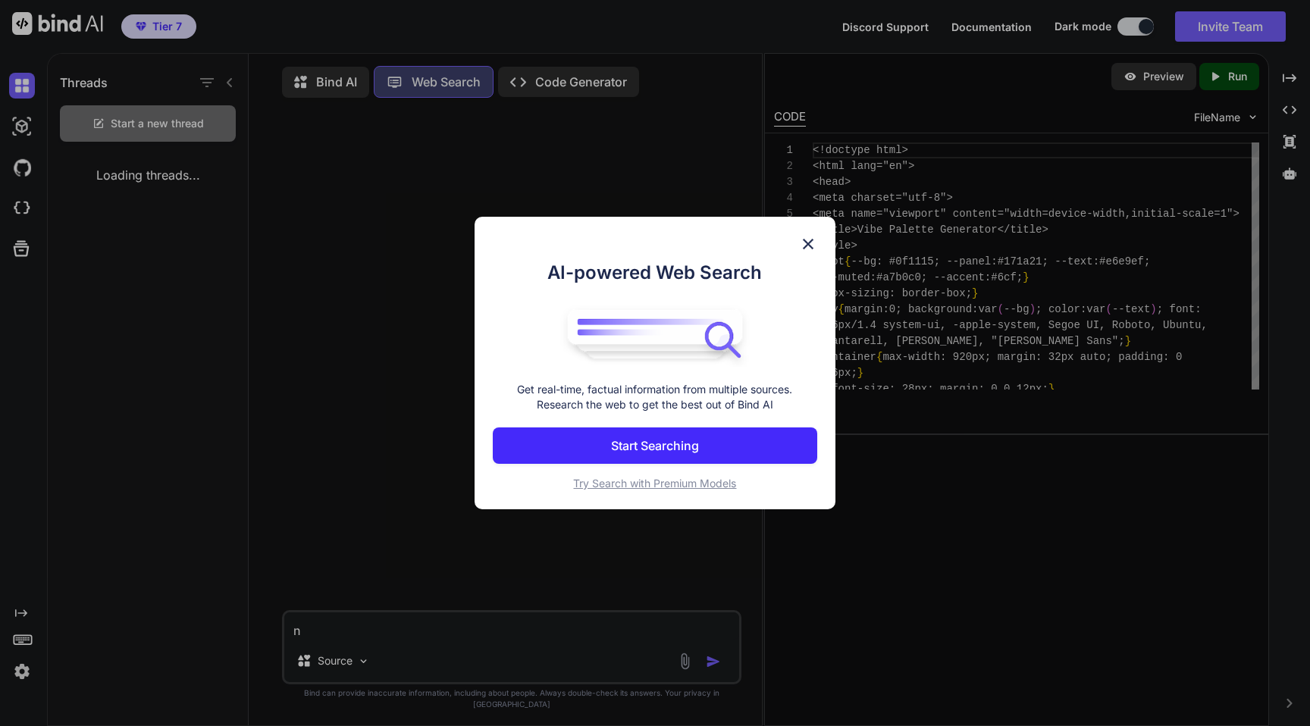
scroll to position [7, 0]
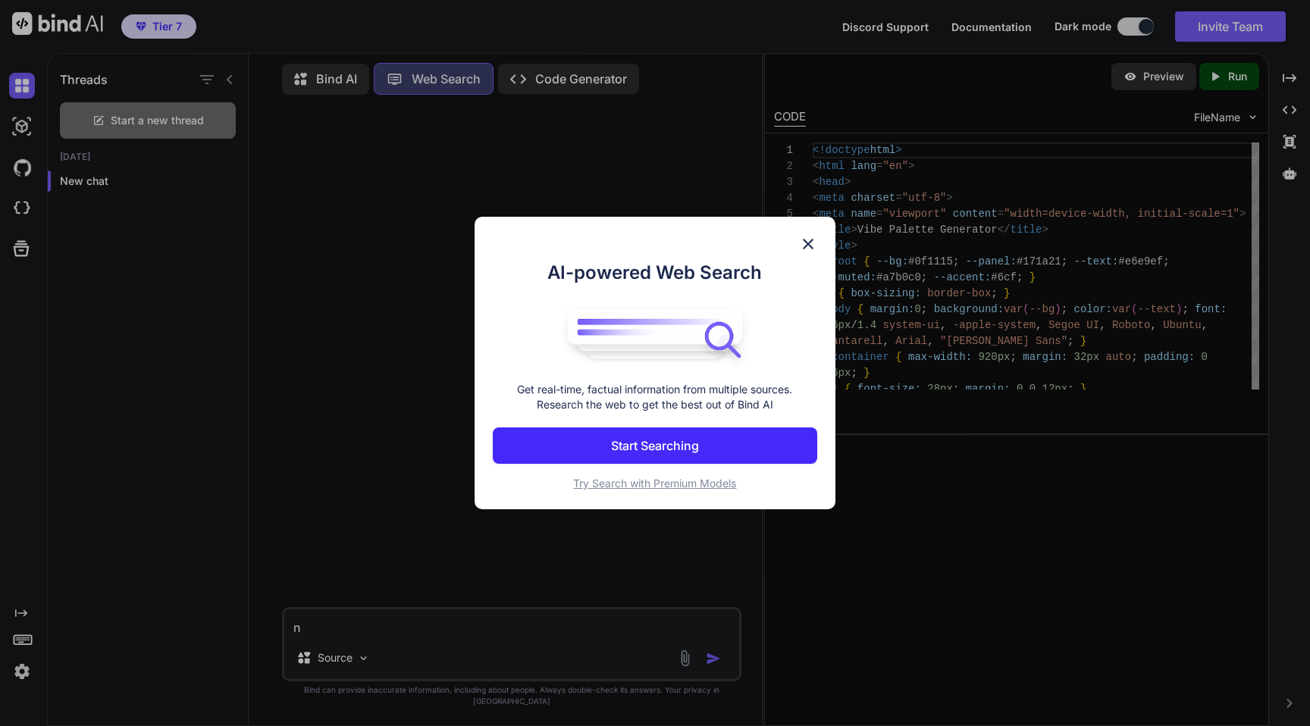
click at [683, 484] on span "Try Search with Premium Models" at bounding box center [654, 483] width 163 height 13
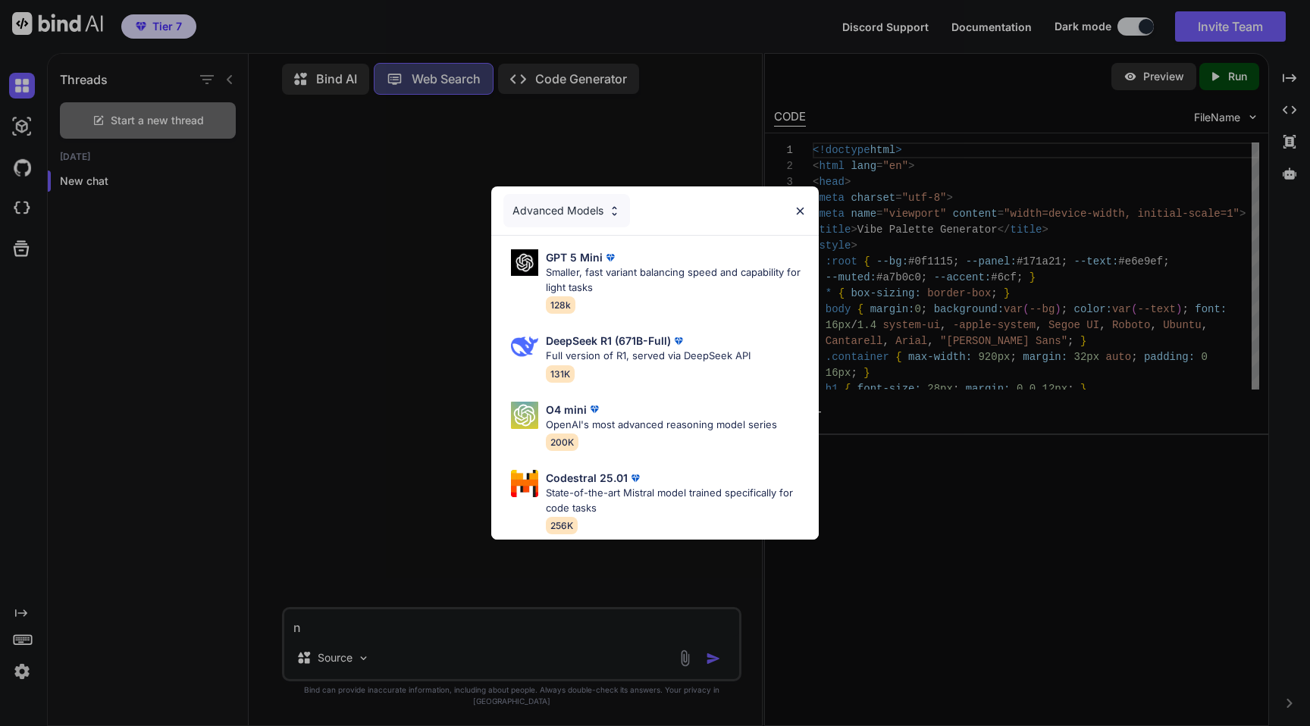
click at [804, 212] on img at bounding box center [800, 211] width 13 height 13
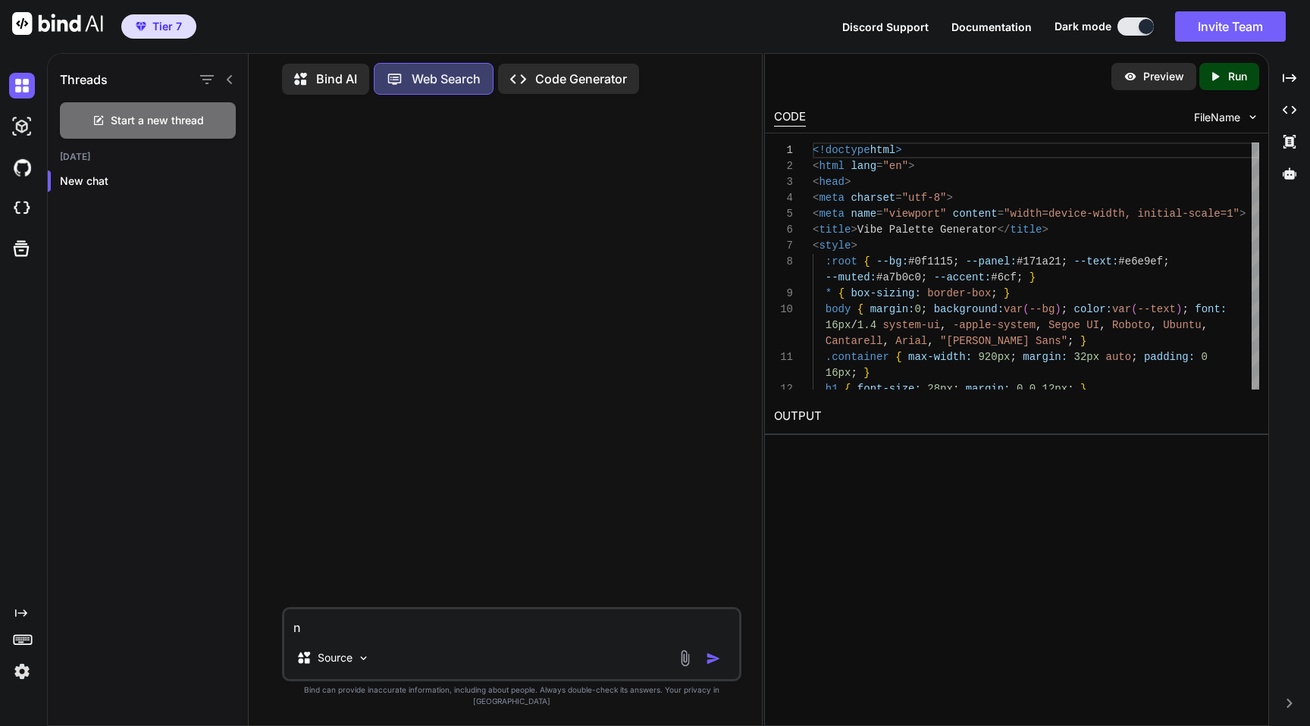
click at [321, 70] on p "Bind AI" at bounding box center [336, 79] width 41 height 18
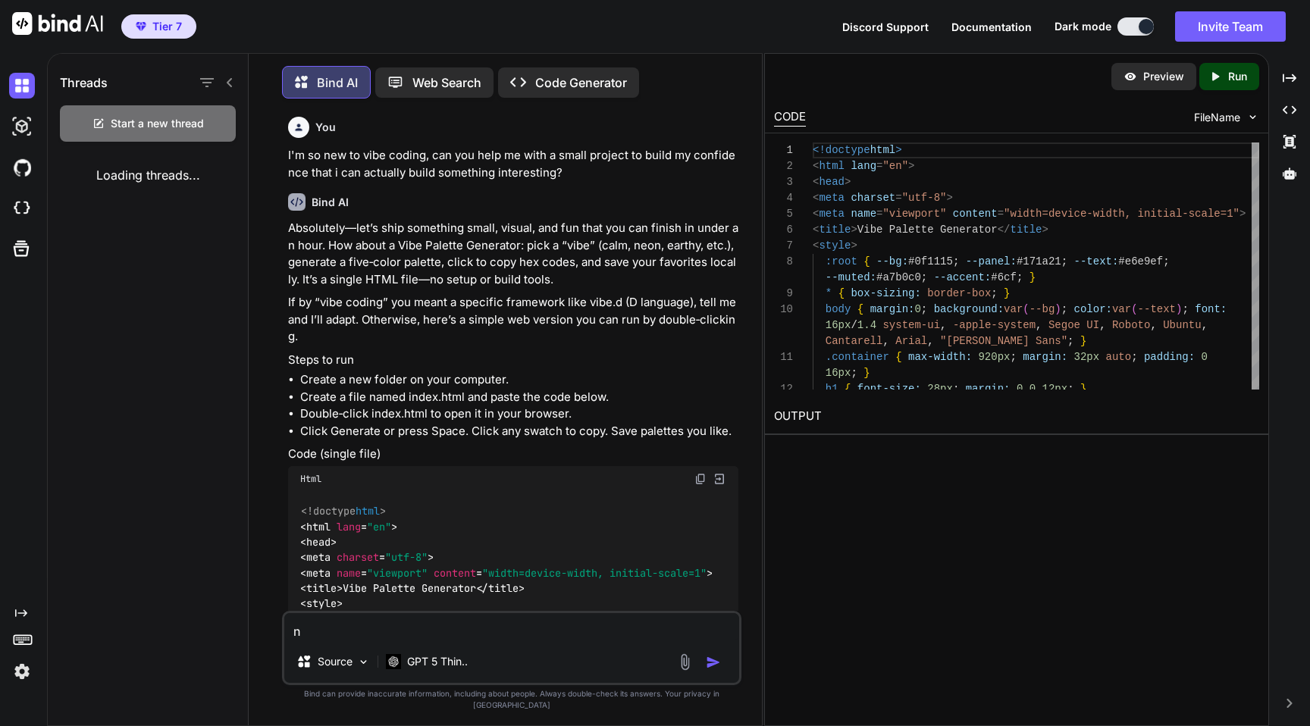
scroll to position [8, 0]
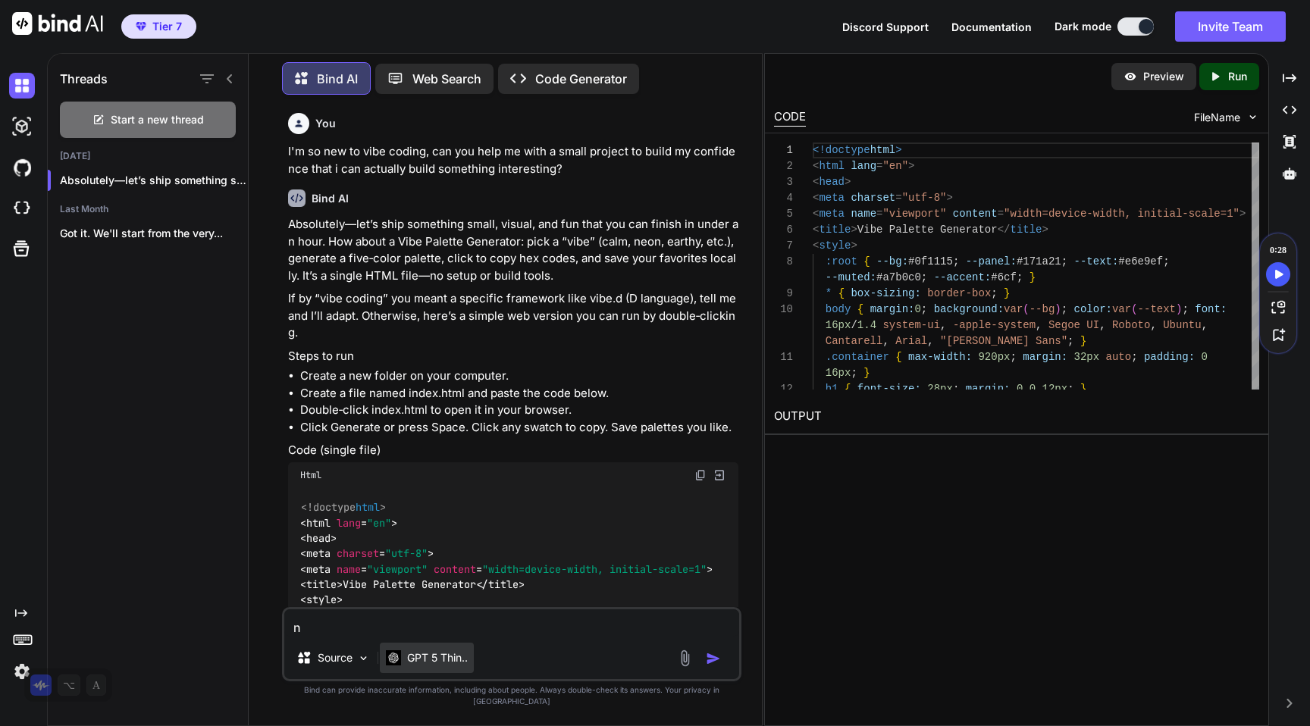
click at [447, 666] on p "GPT 5 Thin.." at bounding box center [437, 657] width 61 height 15
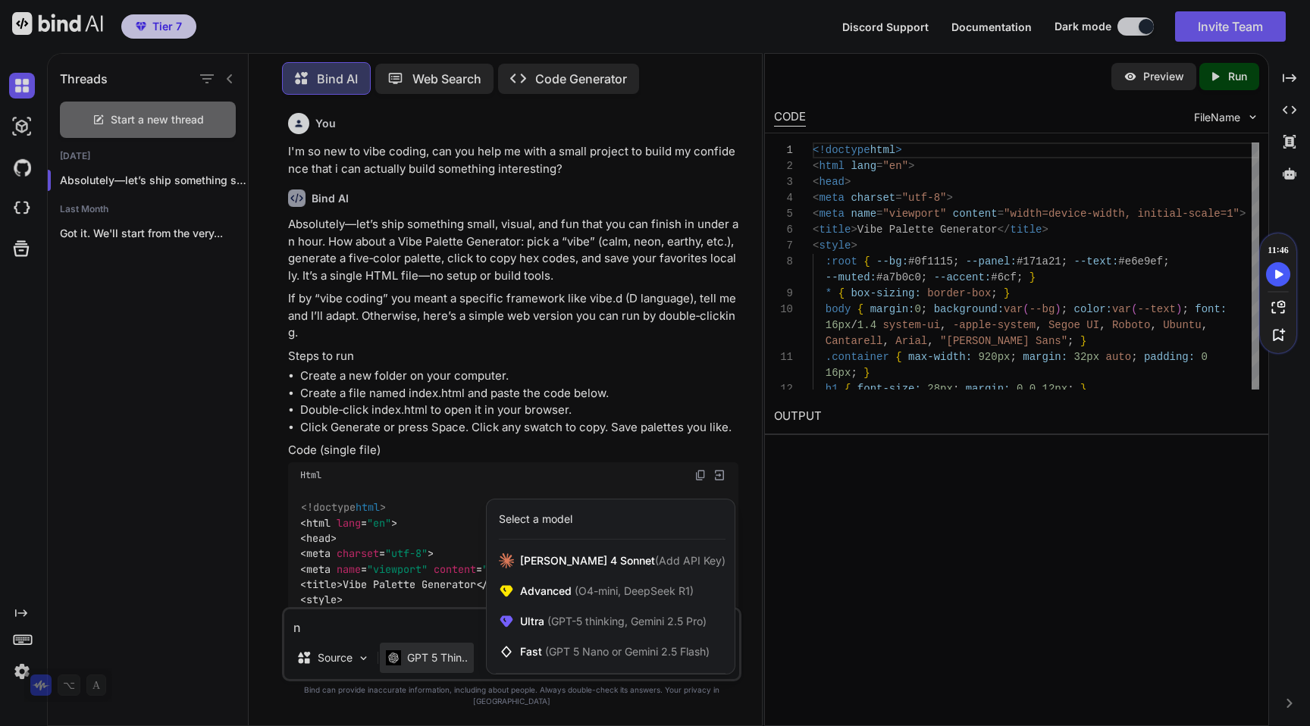
click at [204, 472] on div at bounding box center [655, 363] width 1310 height 726
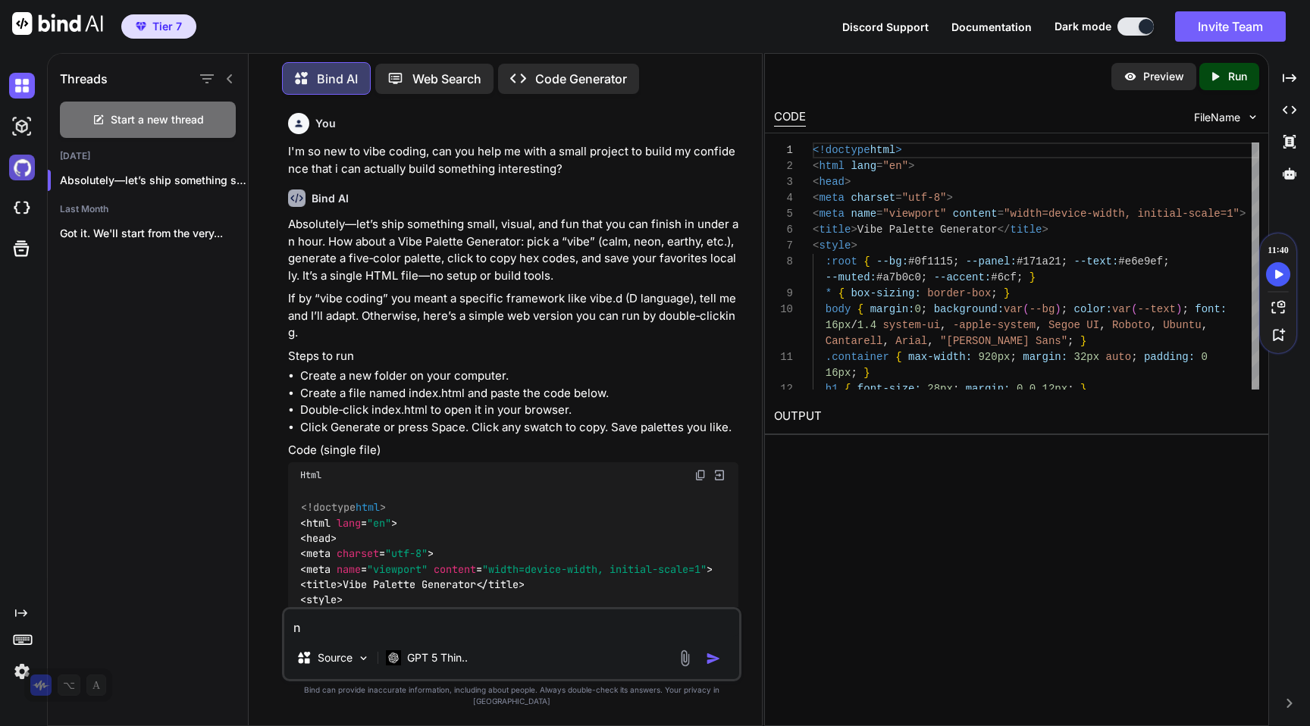
click at [21, 165] on img at bounding box center [22, 168] width 26 height 26
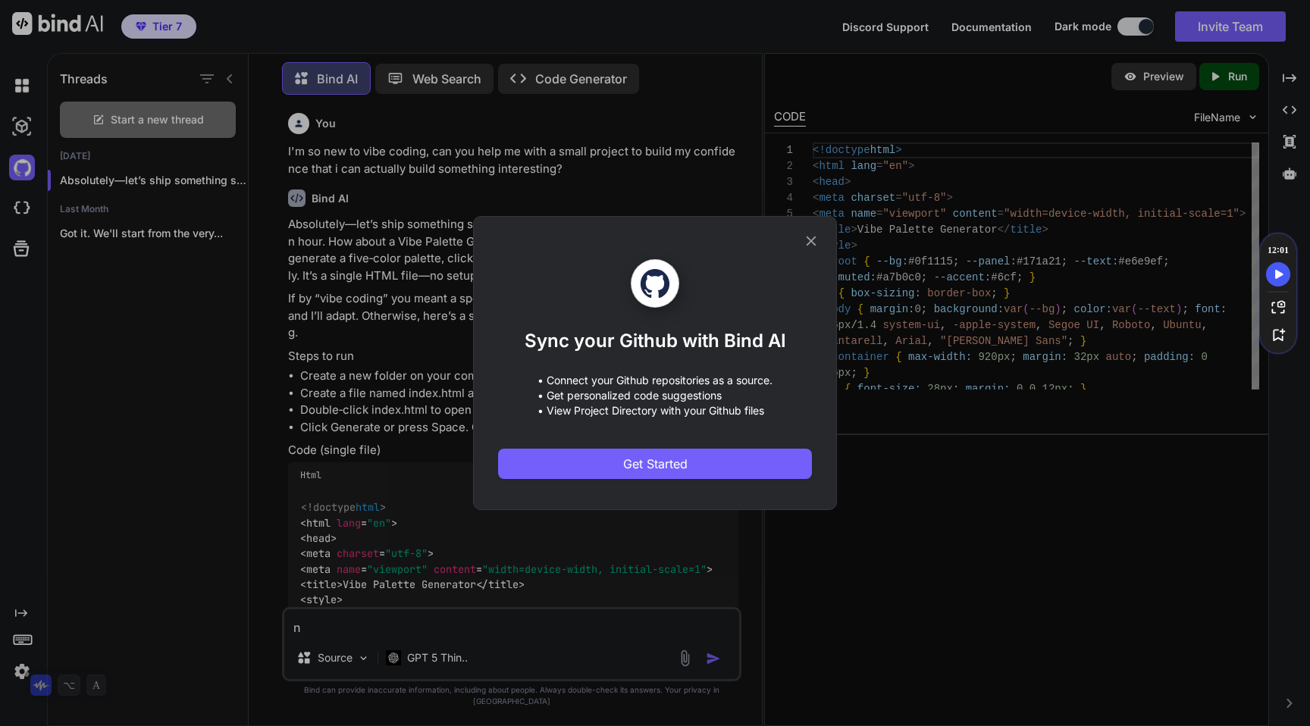
click at [814, 237] on icon at bounding box center [812, 242] width 10 height 10
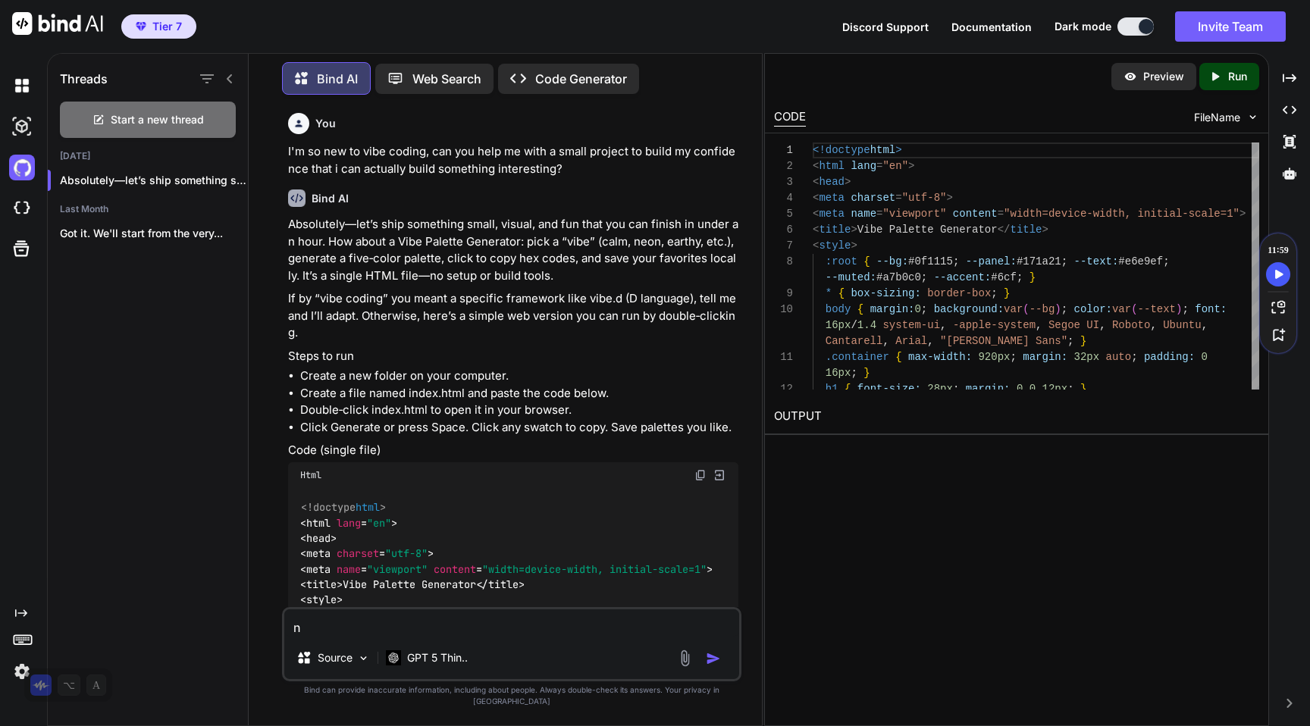
click at [23, 609] on icon at bounding box center [21, 613] width 12 height 8
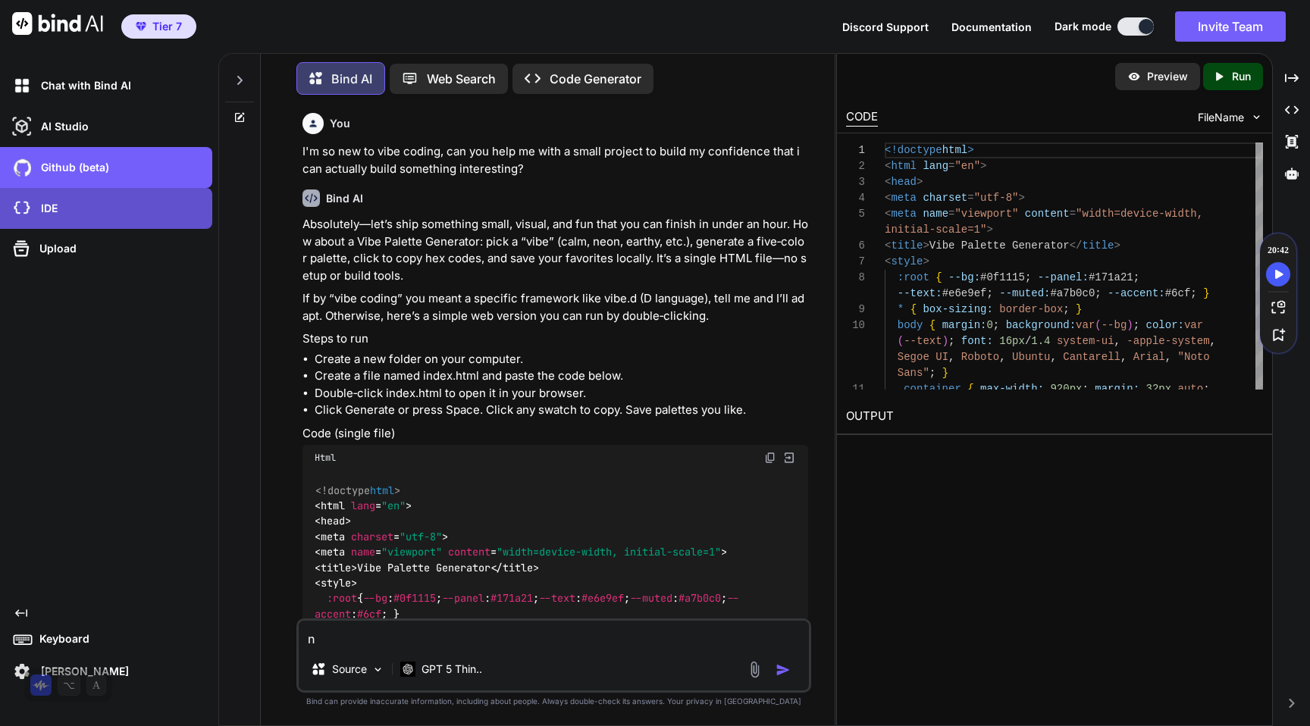
click at [62, 202] on div "IDE" at bounding box center [110, 209] width 203 height 26
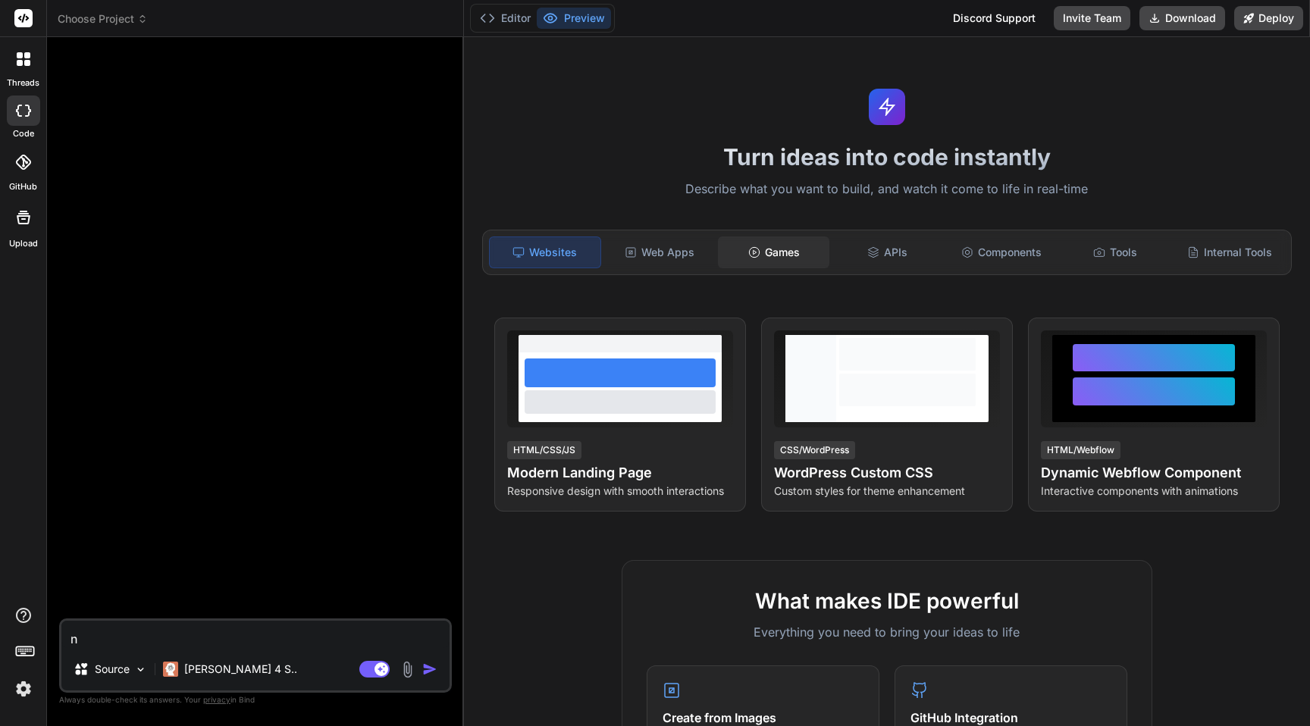
type textarea "x"
click at [790, 255] on div "Games" at bounding box center [773, 253] width 111 height 32
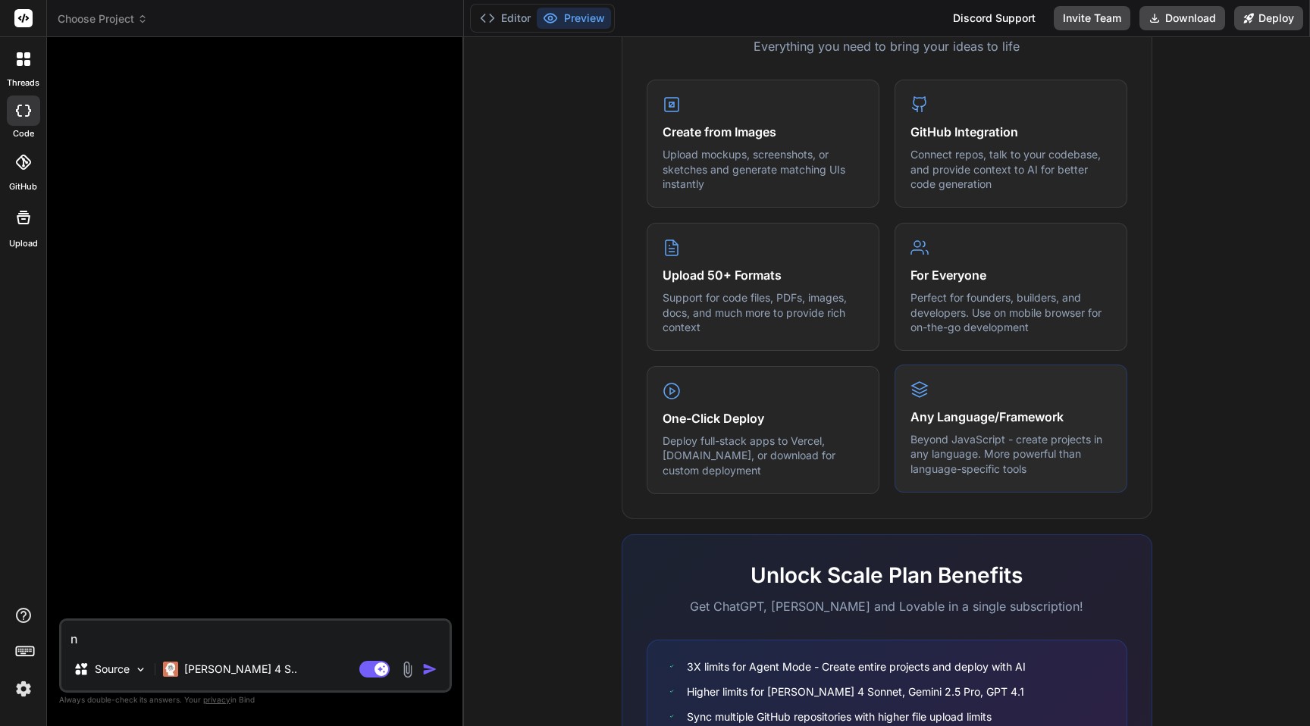
scroll to position [725, 0]
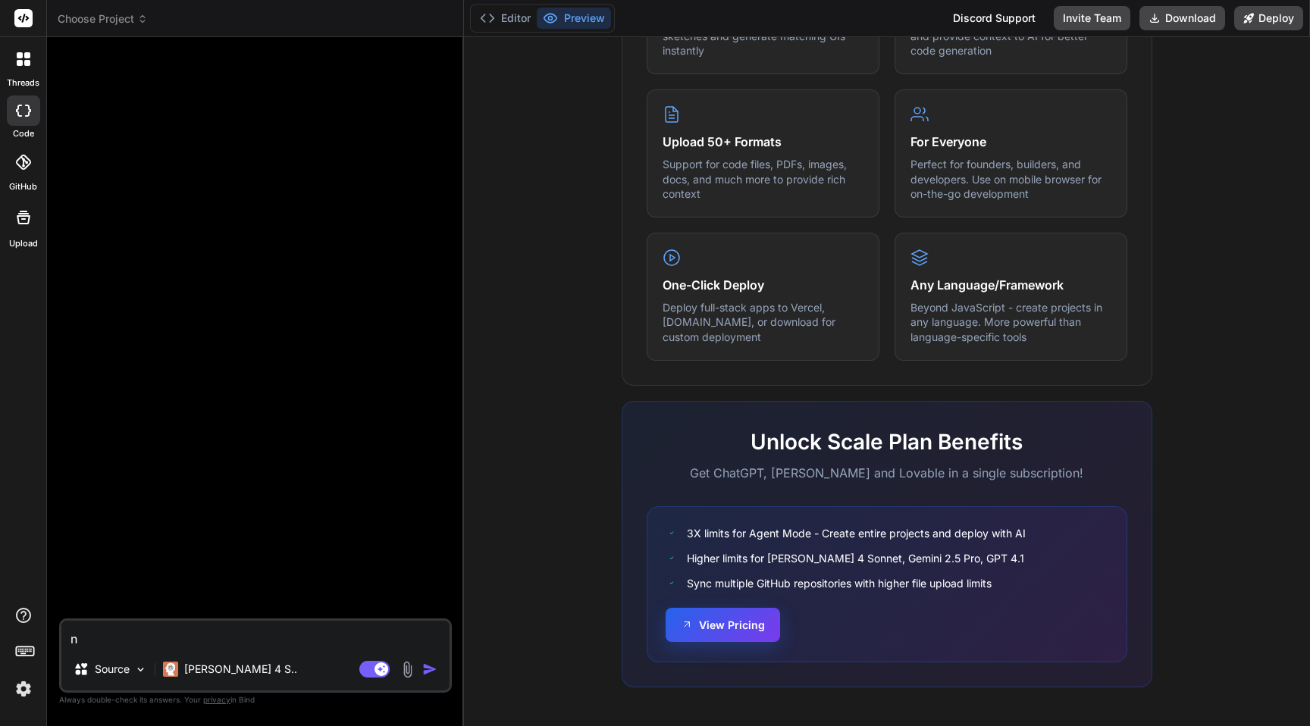
click at [741, 628] on button "View Pricing" at bounding box center [723, 625] width 114 height 34
